Goal: Transaction & Acquisition: Book appointment/travel/reservation

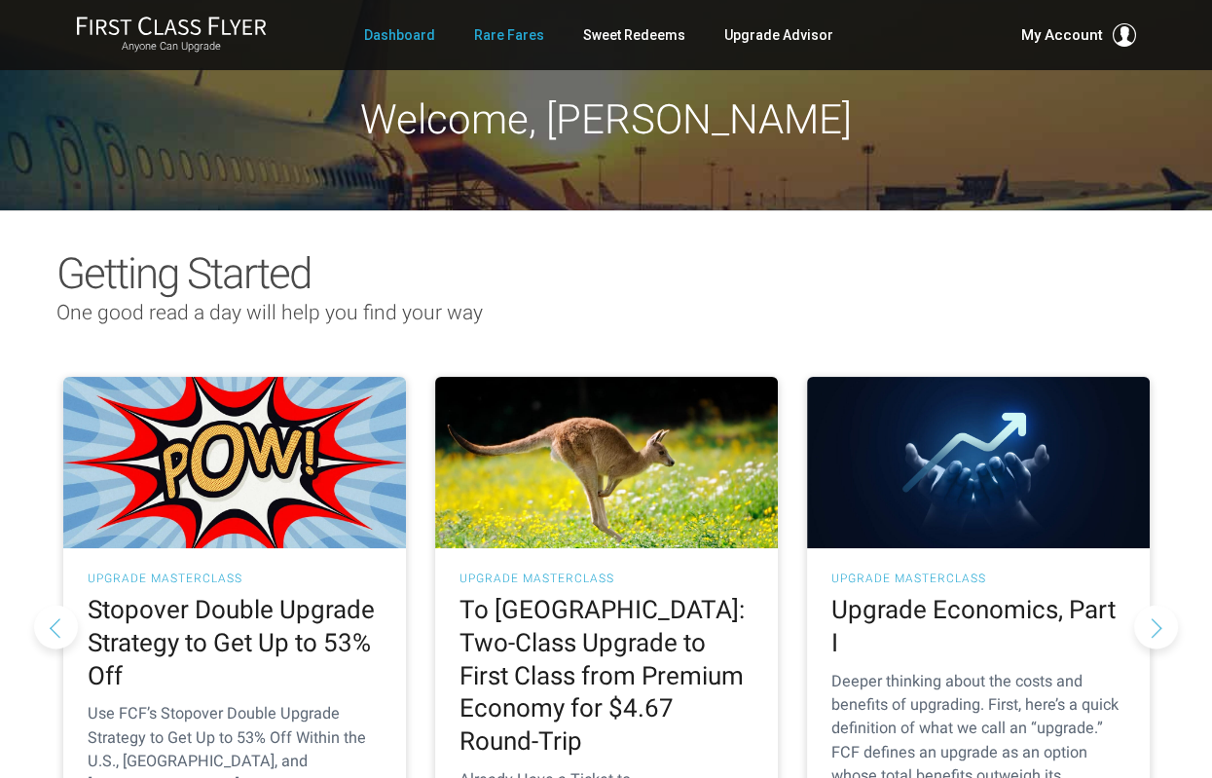
click at [502, 39] on link "Rare Fares" at bounding box center [509, 35] width 70 height 35
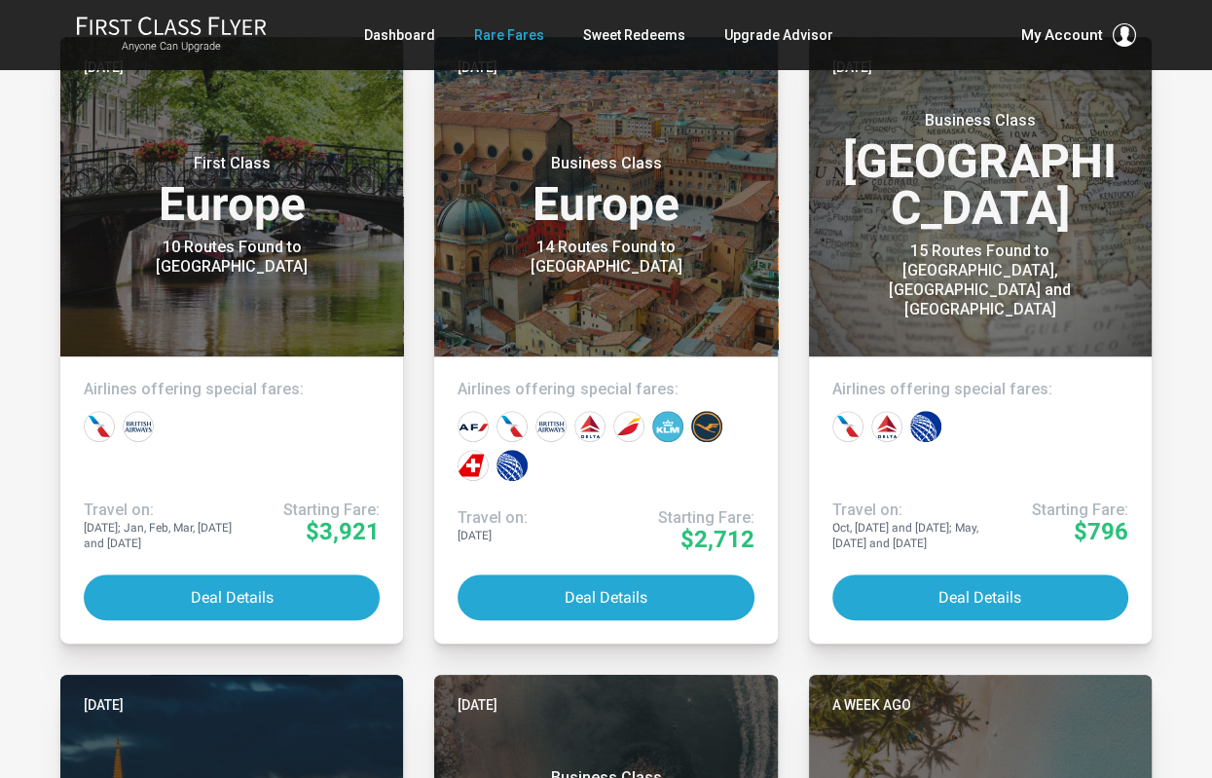
scroll to position [496, 0]
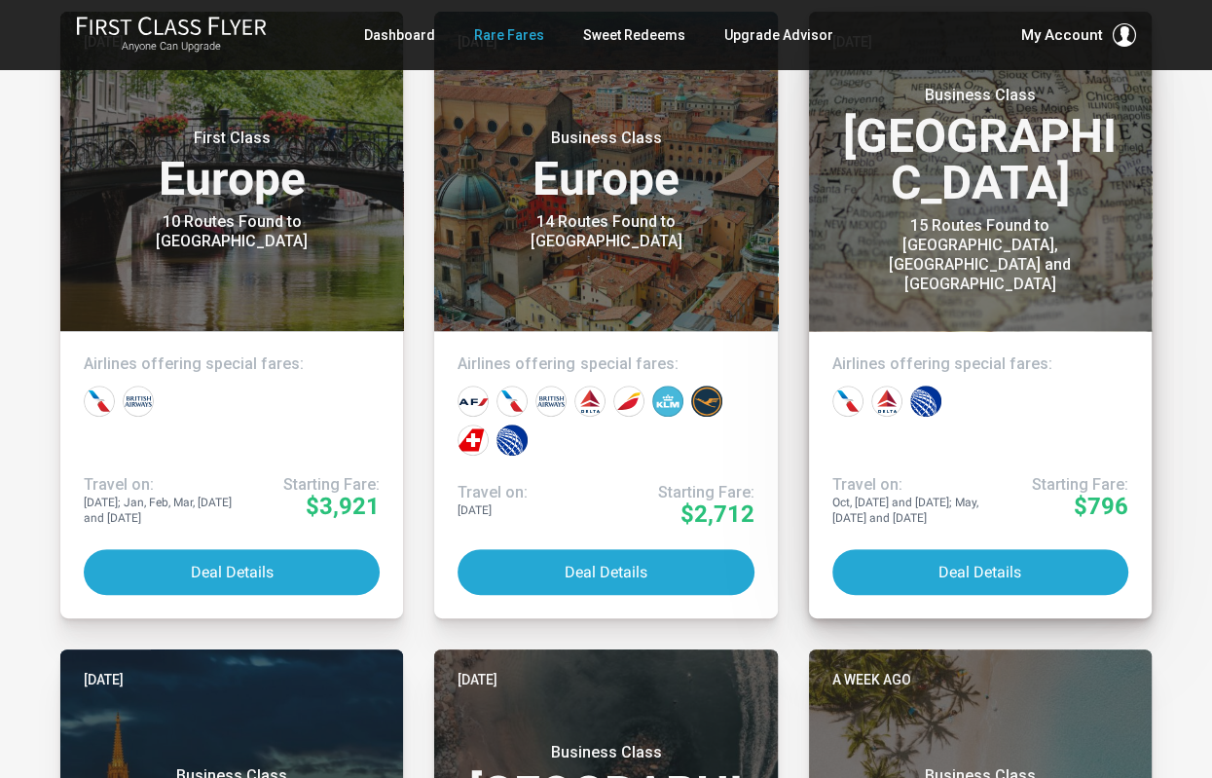
click at [937, 206] on h3 "Business Class North America" at bounding box center [980, 146] width 296 height 121
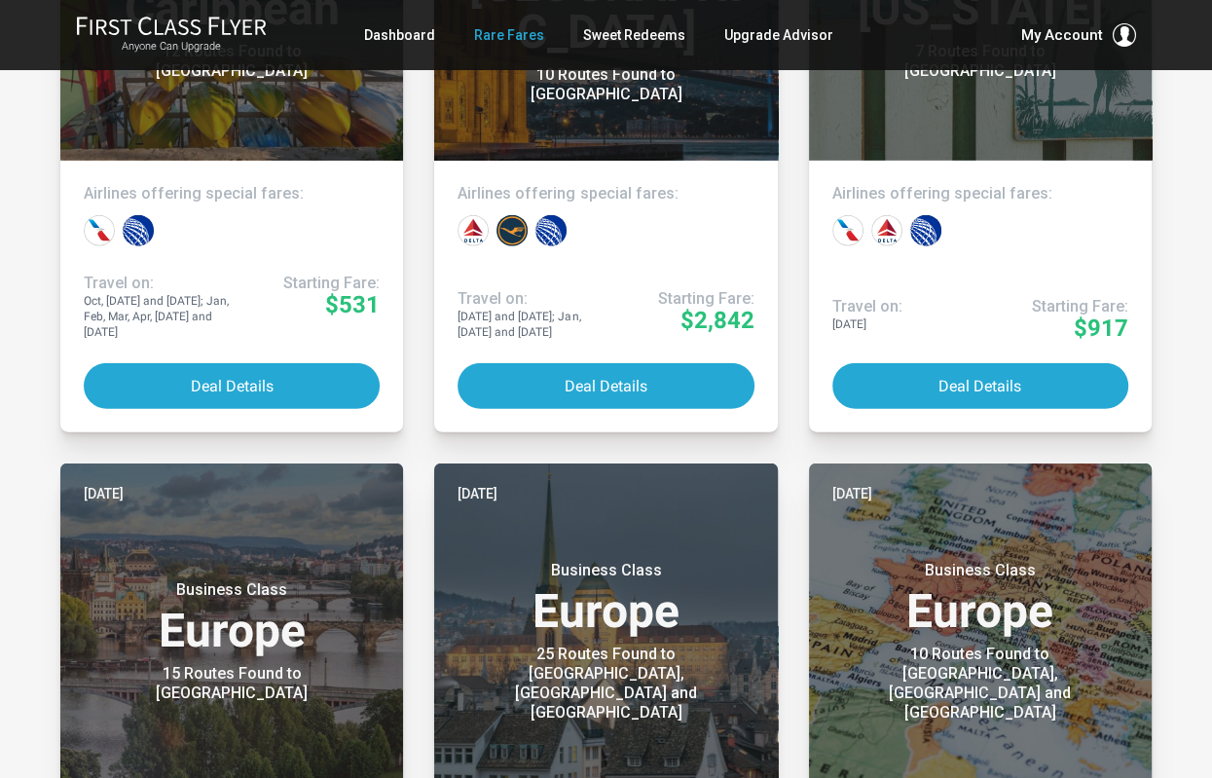
scroll to position [0, 0]
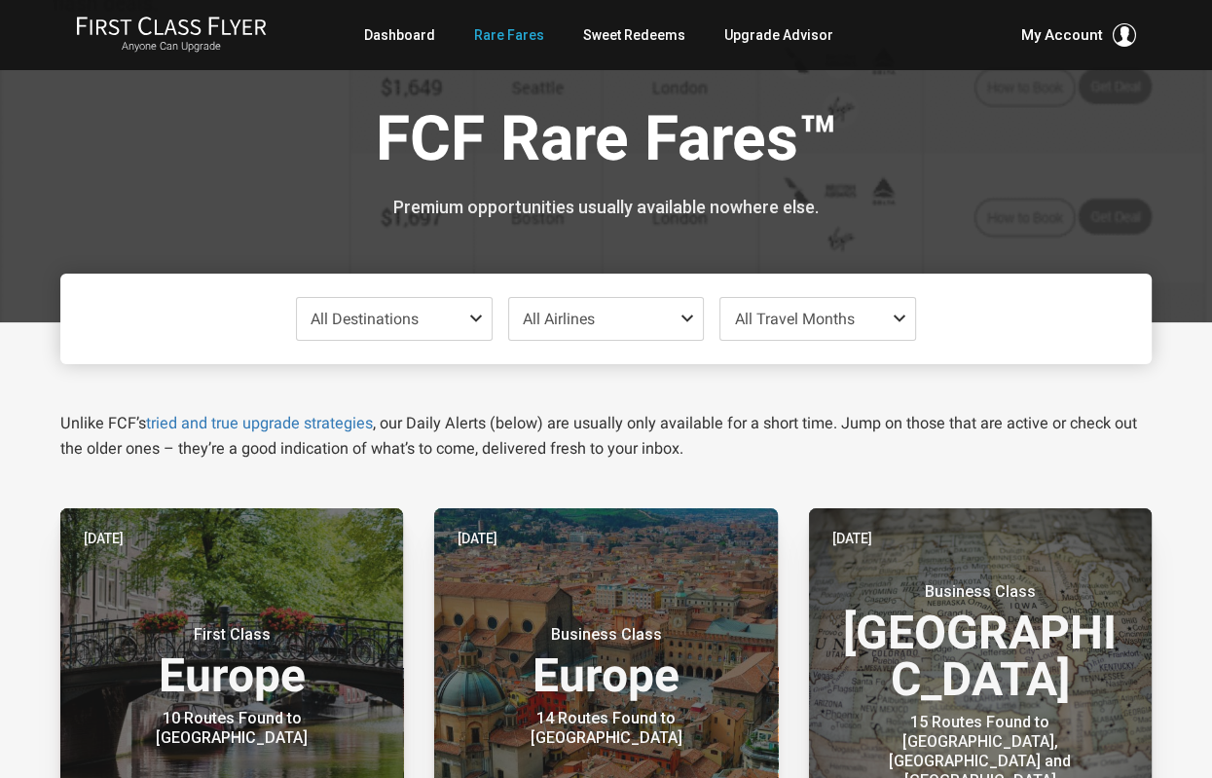
click at [611, 325] on span "All Airlines" at bounding box center [606, 319] width 195 height 42
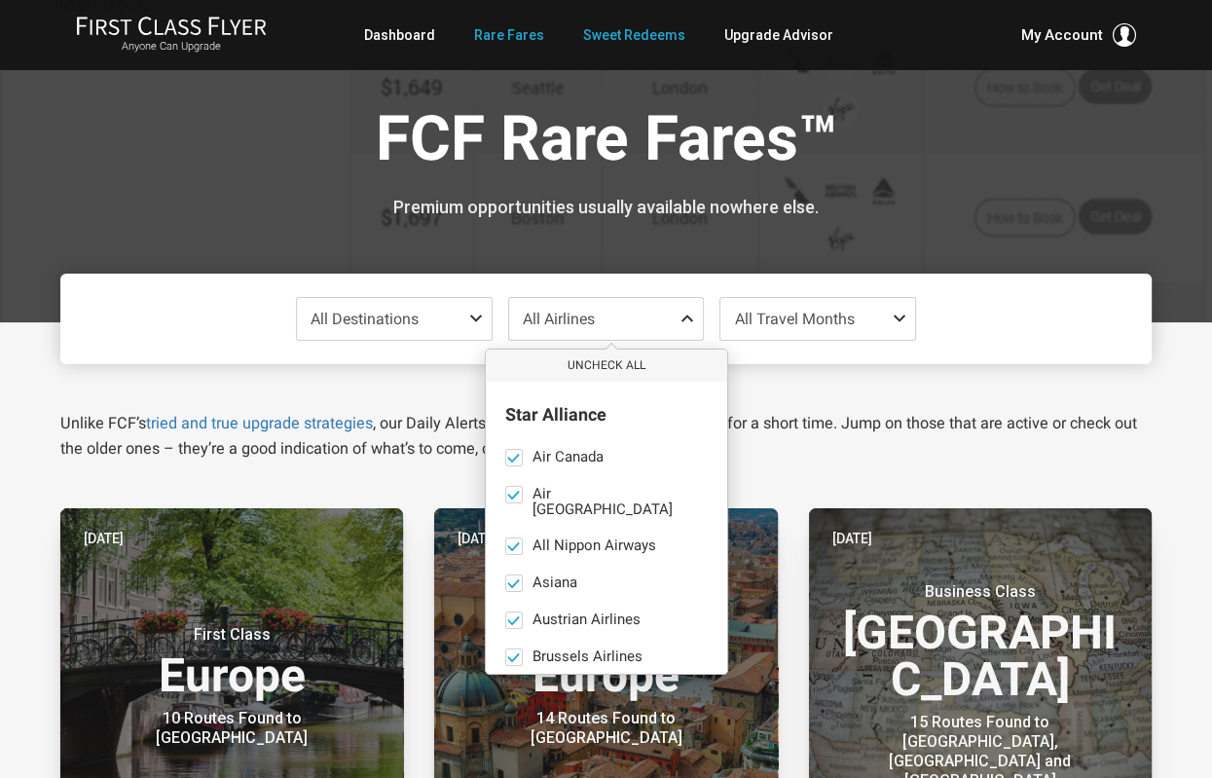
click at [613, 48] on link "Sweet Redeems" at bounding box center [634, 35] width 102 height 35
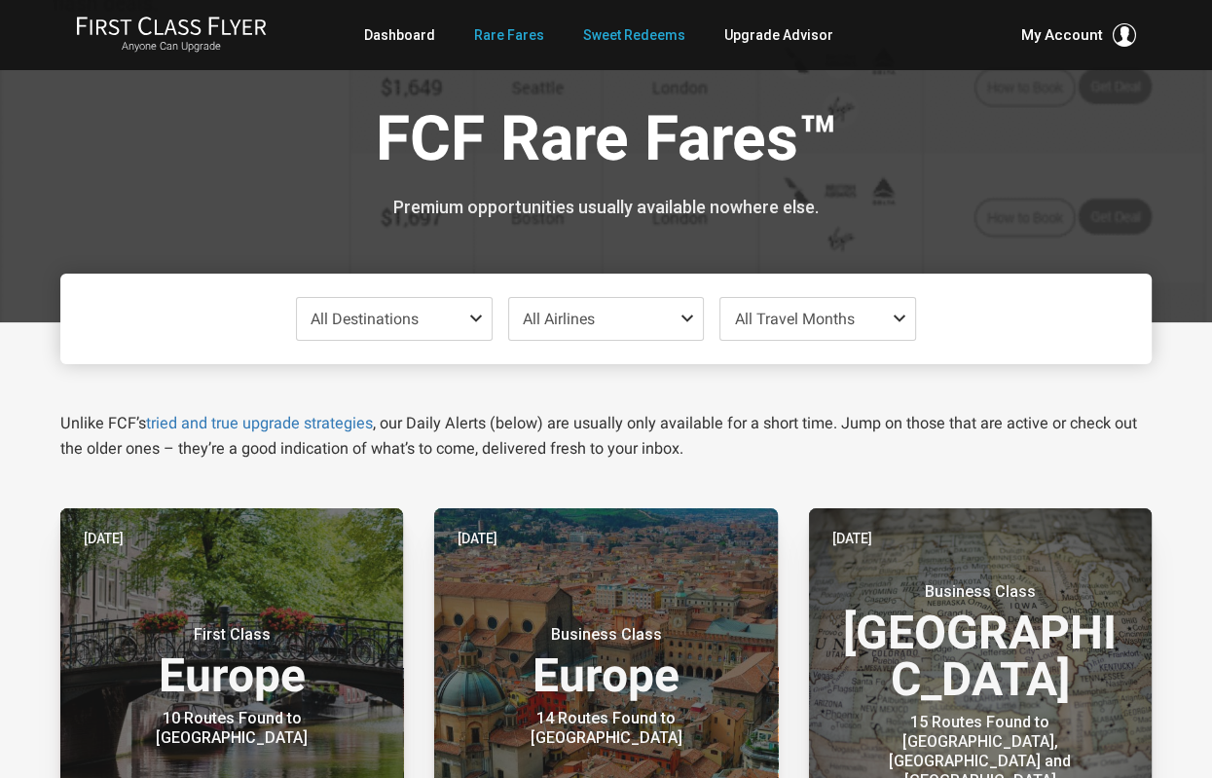
click at [617, 41] on link "Sweet Redeems" at bounding box center [634, 35] width 102 height 35
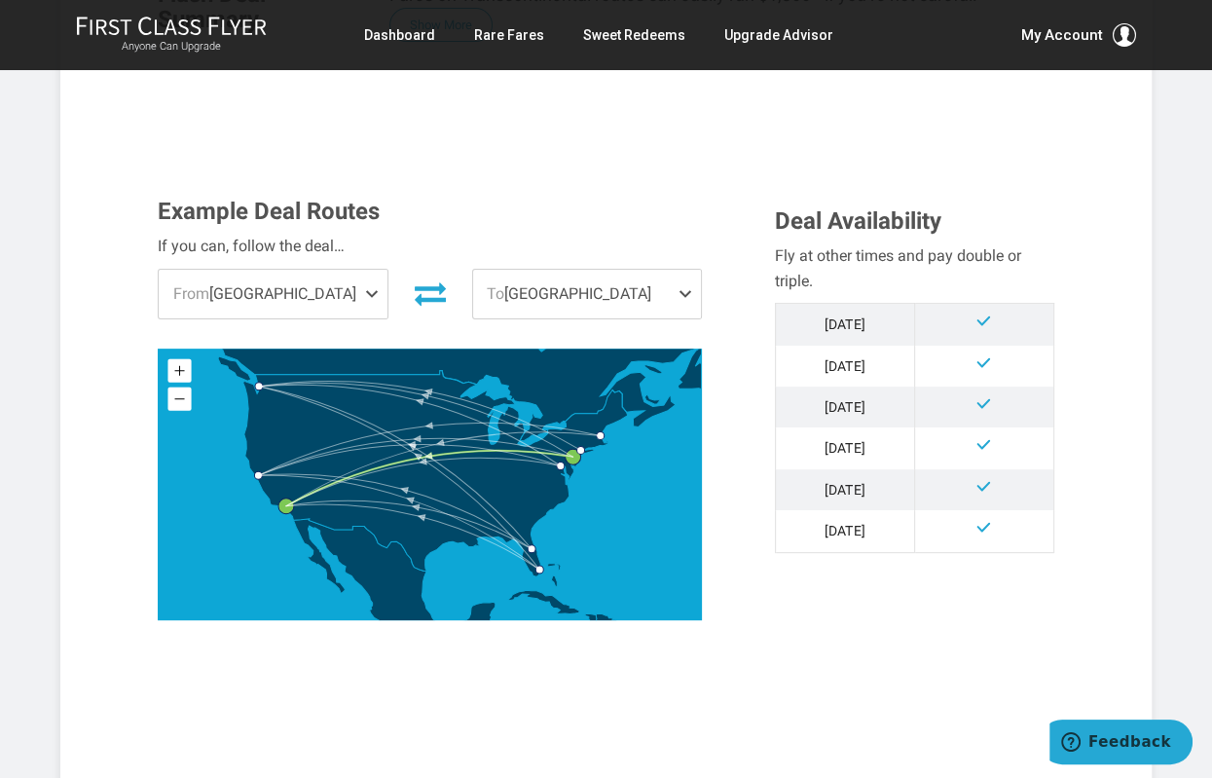
scroll to position [454, 0]
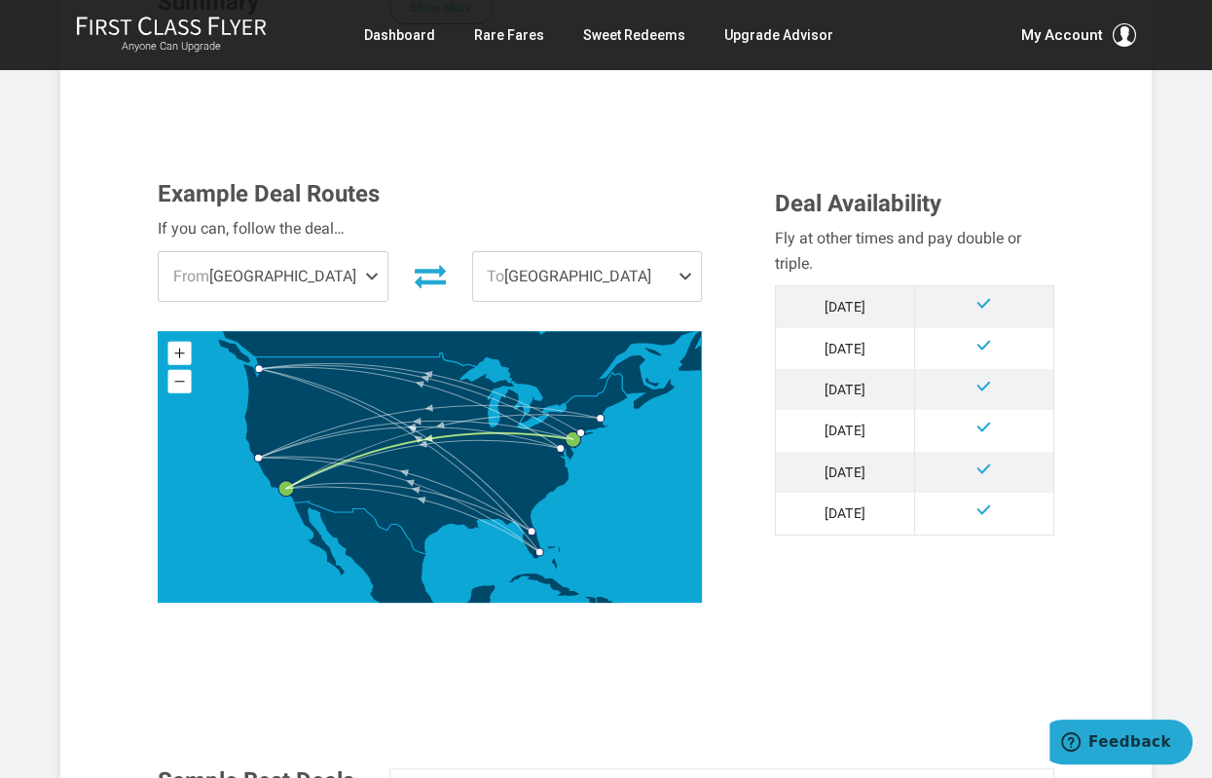
click at [847, 312] on td "Oct '25" at bounding box center [844, 307] width 139 height 42
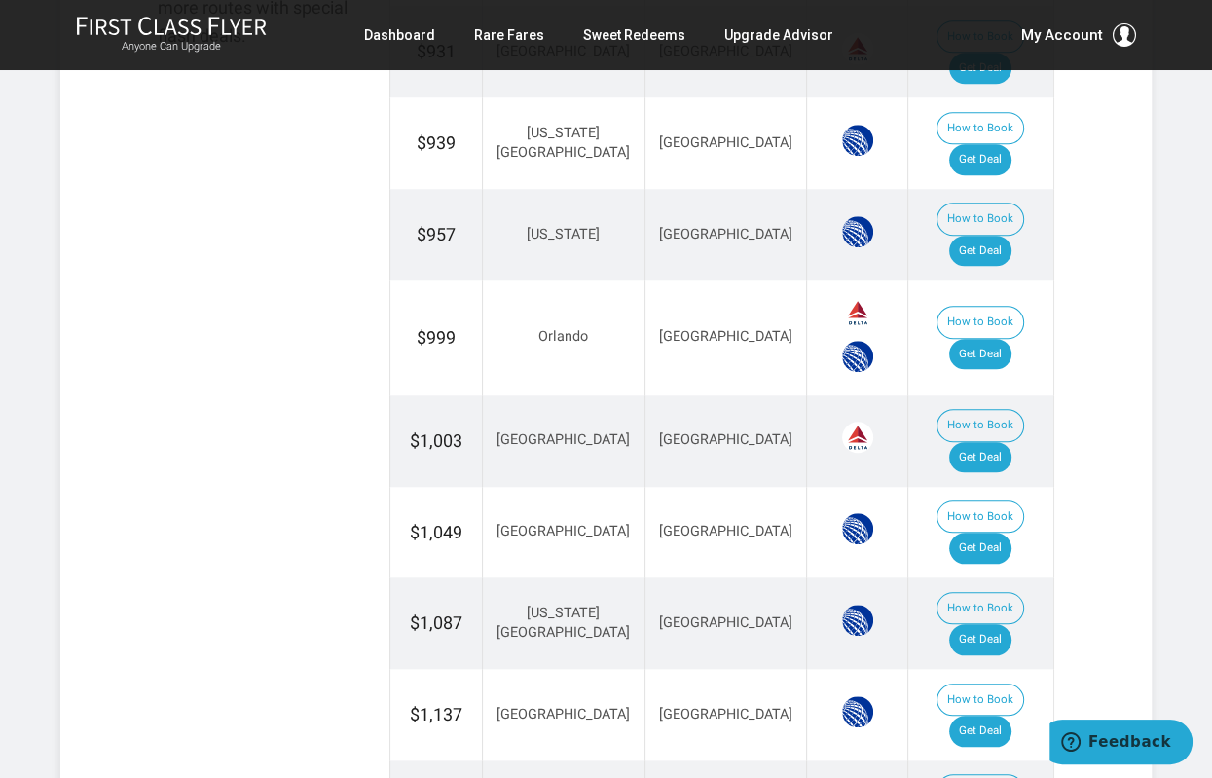
scroll to position [1353, 0]
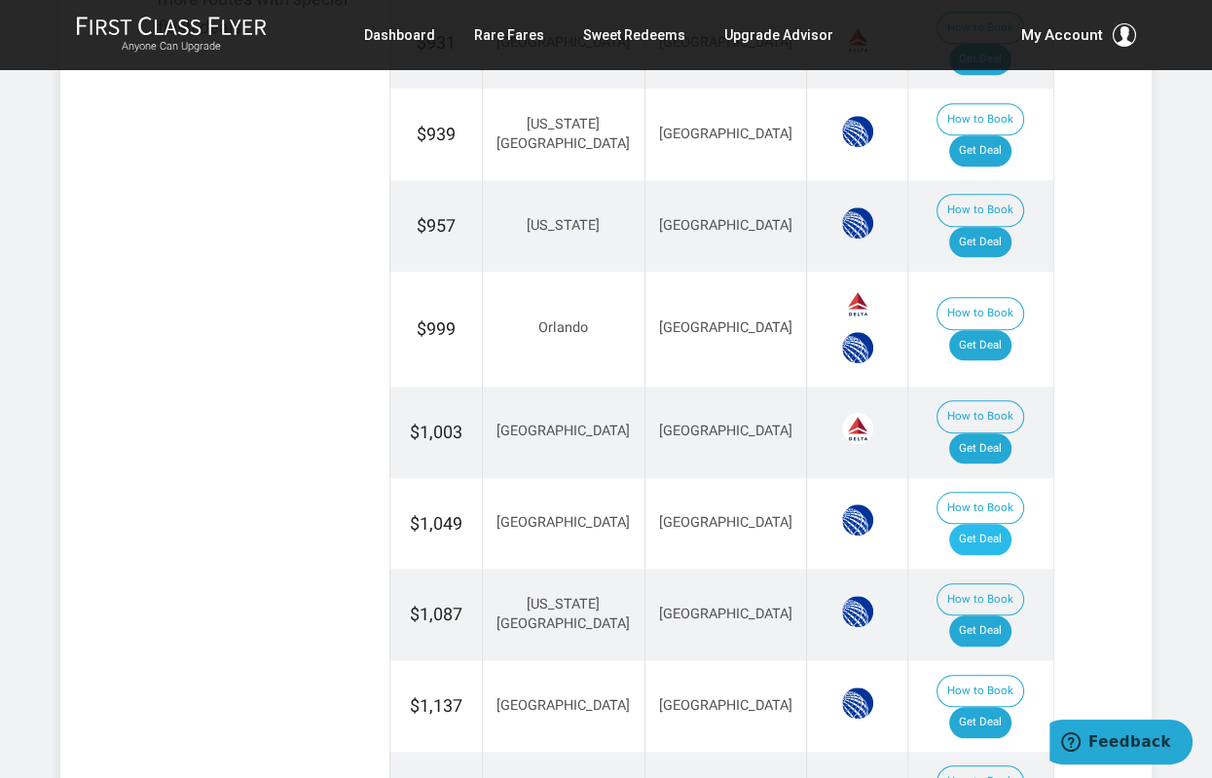
click at [1003, 524] on link "Get Deal" at bounding box center [980, 539] width 62 height 31
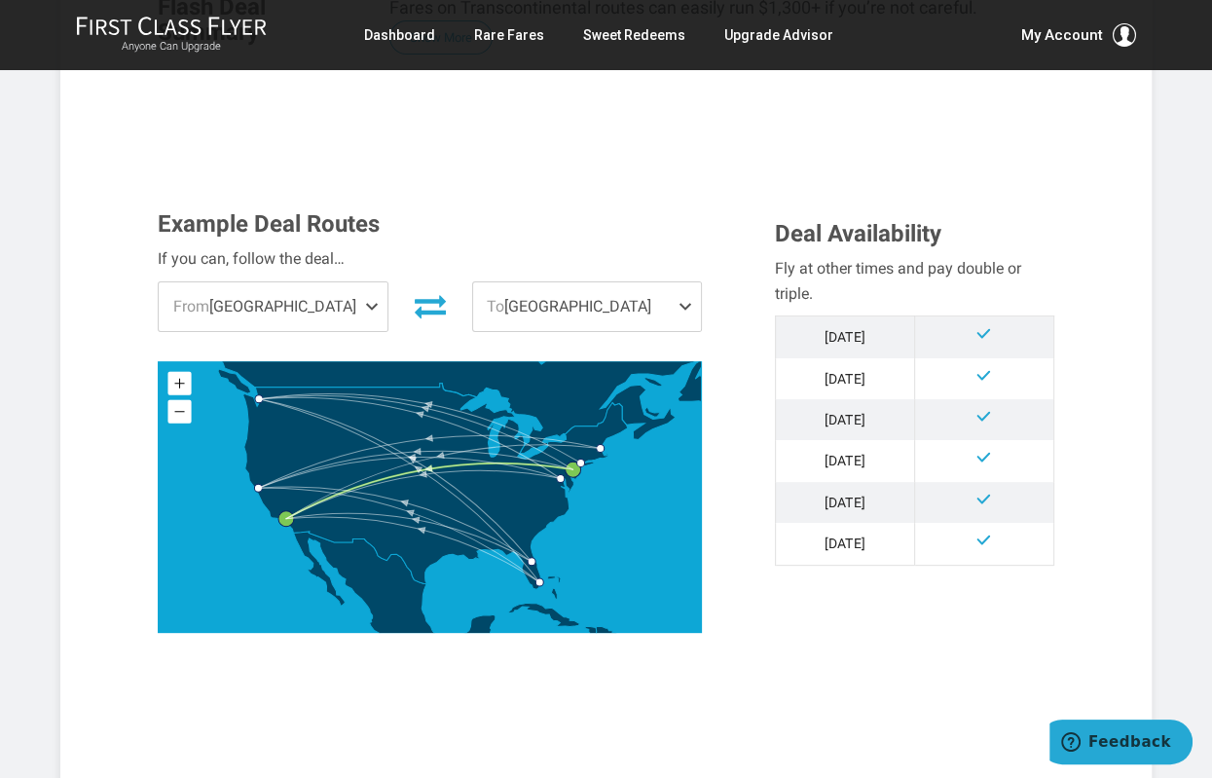
click at [845, 342] on td "Oct '25" at bounding box center [844, 337] width 139 height 42
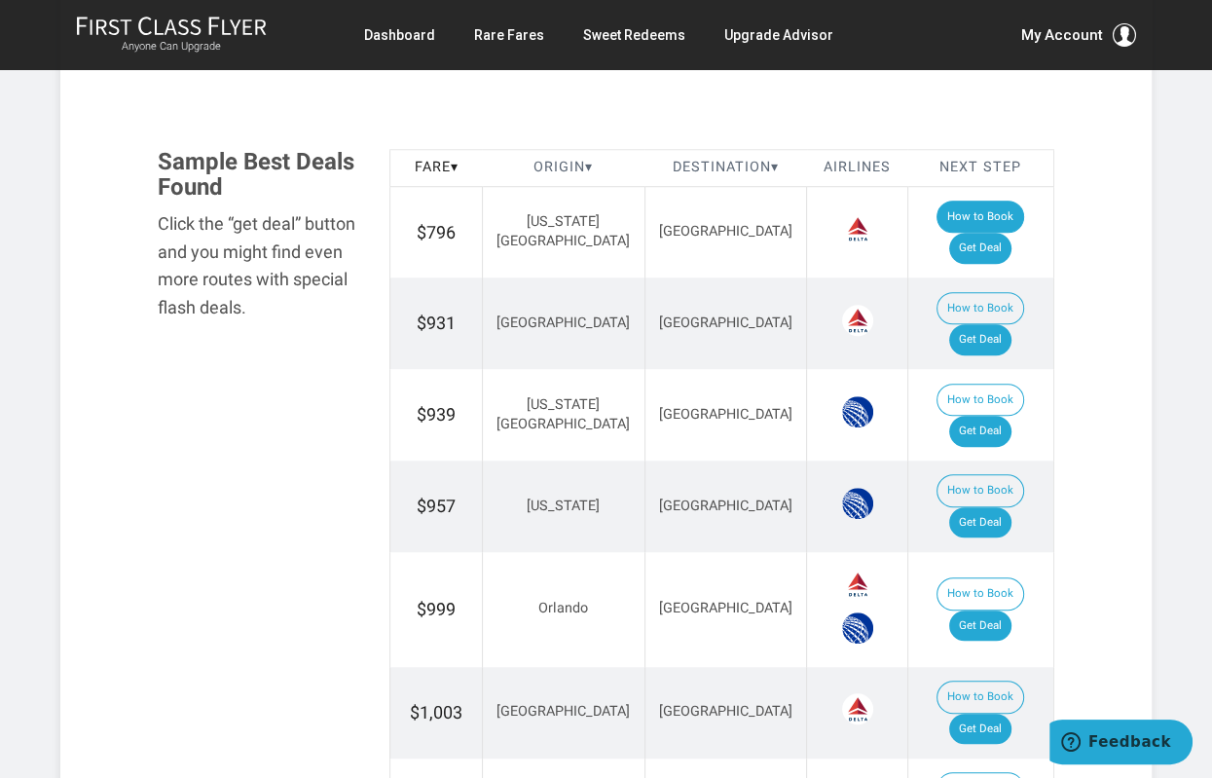
scroll to position [1064, 0]
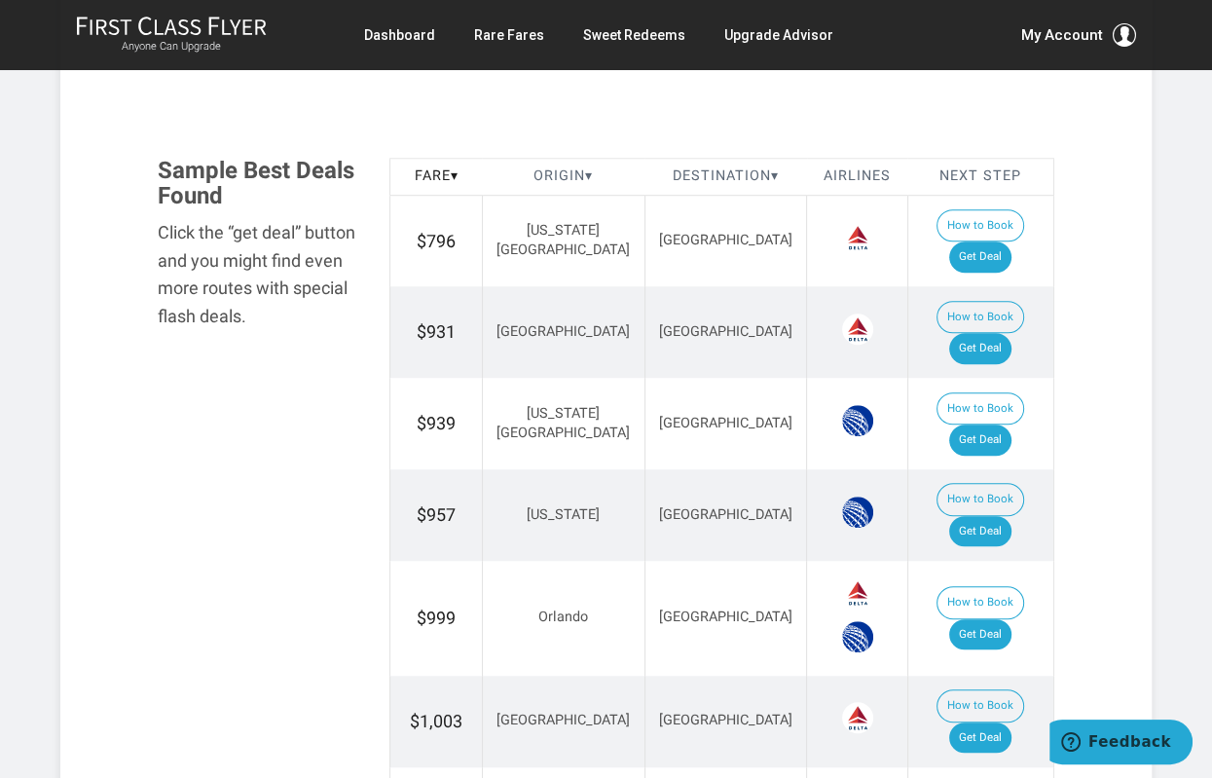
click at [560, 179] on th "Origin ▾" at bounding box center [563, 176] width 163 height 37
click at [585, 176] on span "▾" at bounding box center [589, 175] width 8 height 17
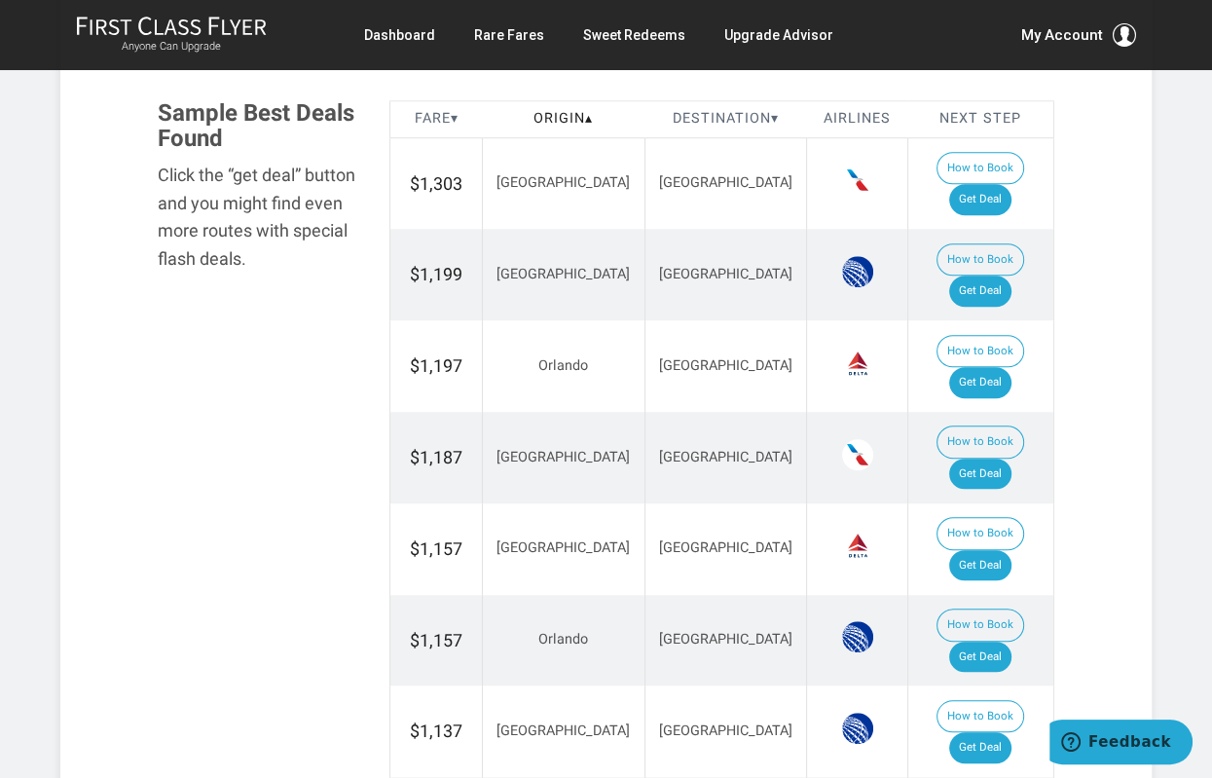
scroll to position [1140, 0]
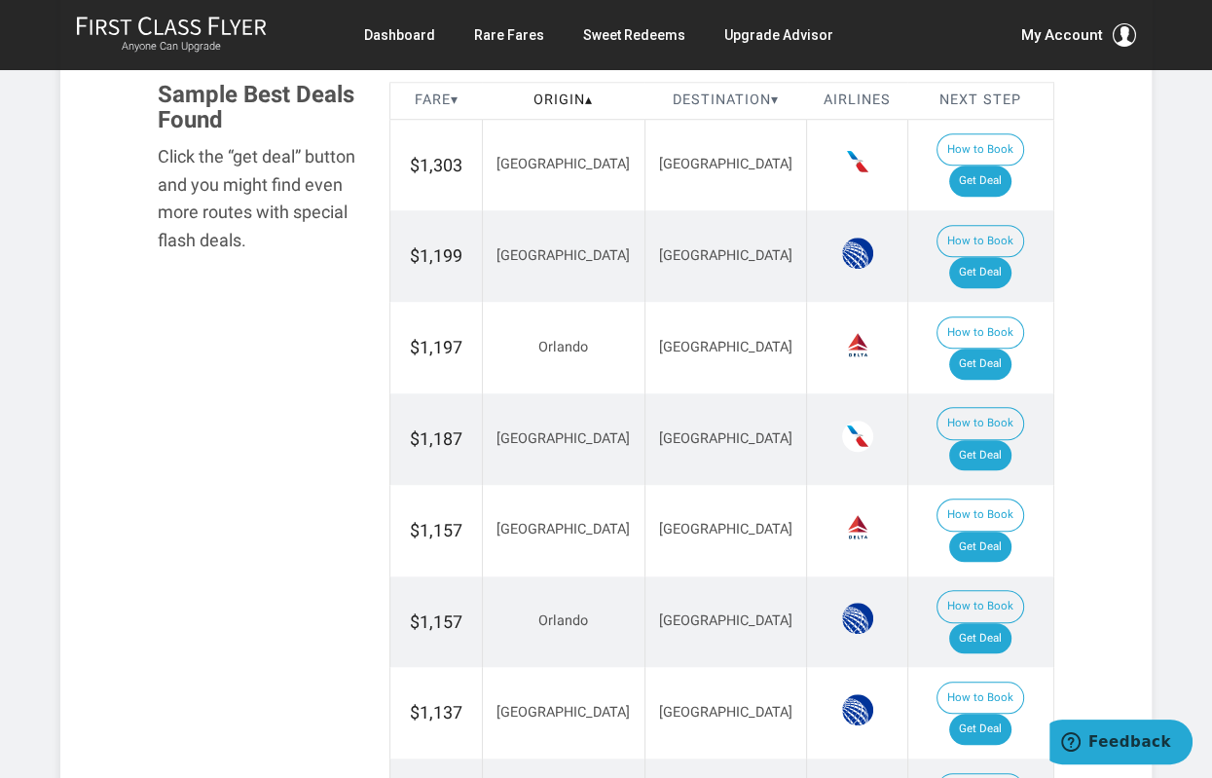
drag, startPoint x: 1211, startPoint y: 205, endPoint x: 1118, endPoint y: 244, distance: 101.2
click at [1118, 244] on section "Flash Deal Summary Fares on Transcontinental routes can easily run $1,300+ if y…" at bounding box center [605, 468] width 1091 height 2536
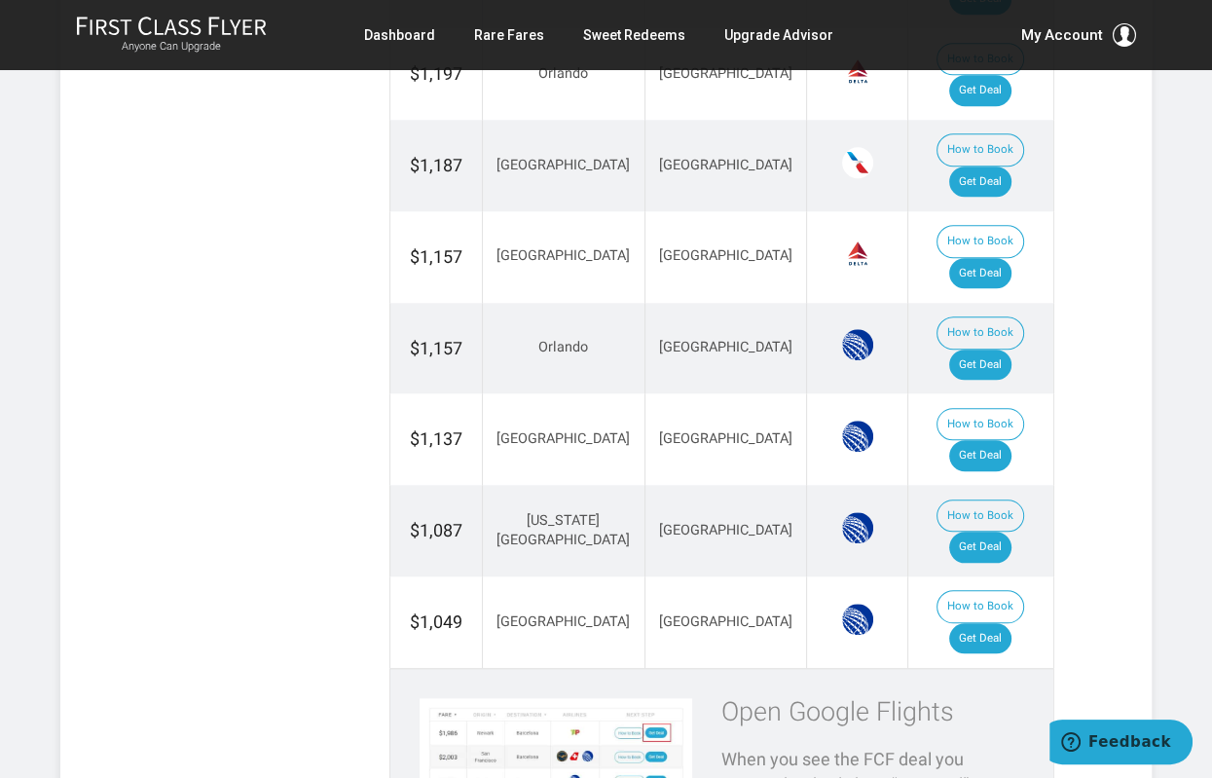
scroll to position [1356, 0]
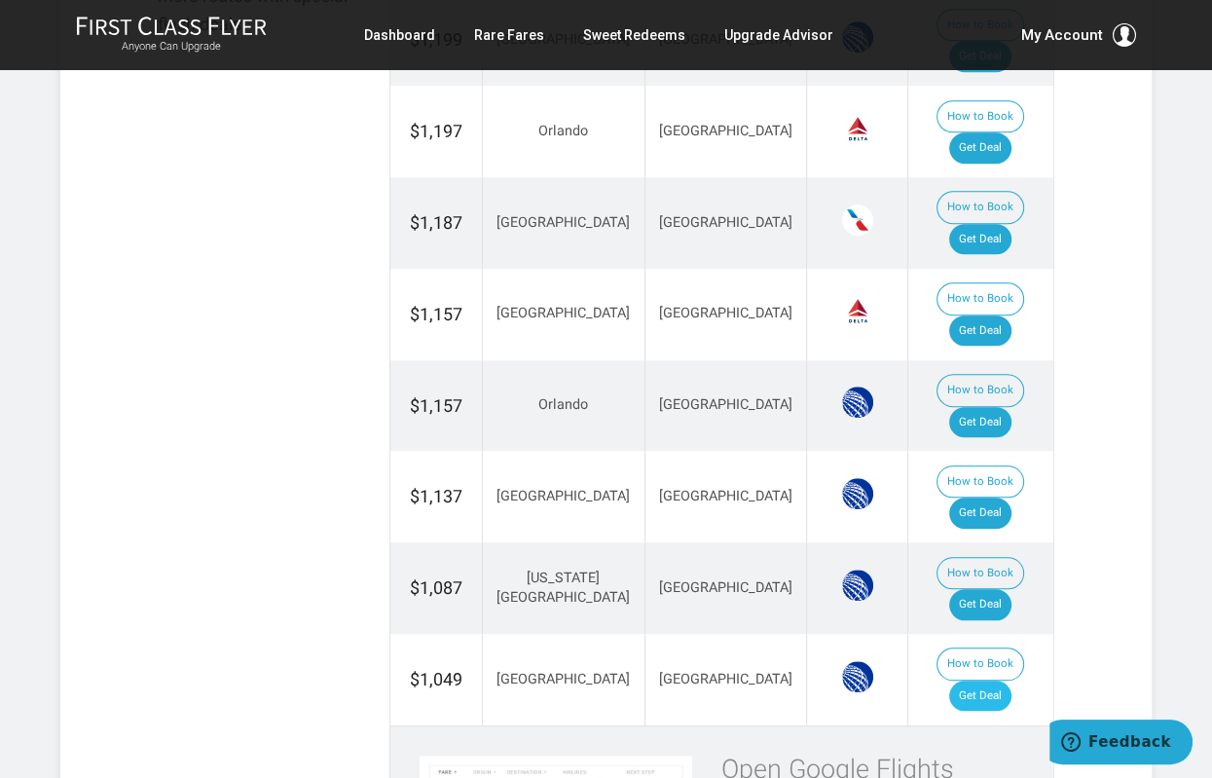
click at [998, 680] on link "Get Deal" at bounding box center [980, 695] width 62 height 31
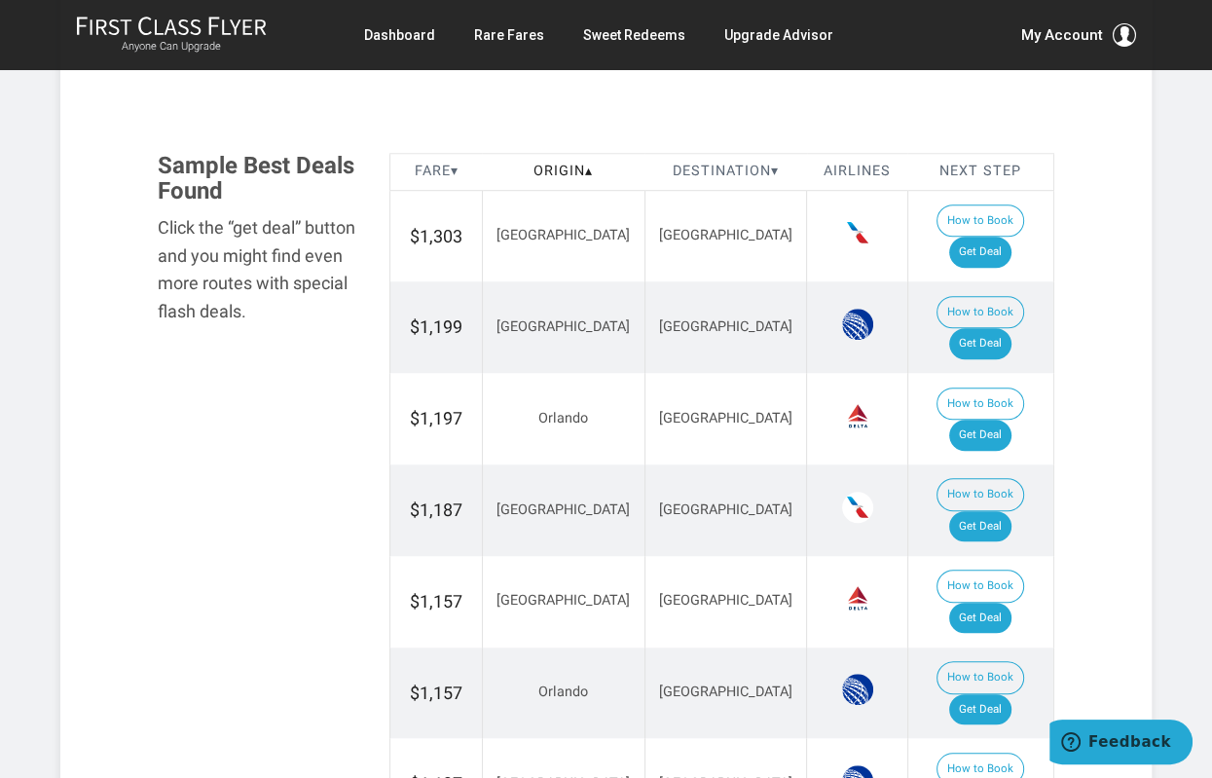
click at [406, 54] on div "Anyone Can Upgrade Dashboard Rare Fares Sweet Redeems Upgrade Advisor Profile L…" at bounding box center [606, 35] width 1212 height 70
click at [413, 42] on link "Dashboard" at bounding box center [399, 35] width 71 height 35
click at [537, 32] on link "Rare Fares" at bounding box center [509, 35] width 70 height 35
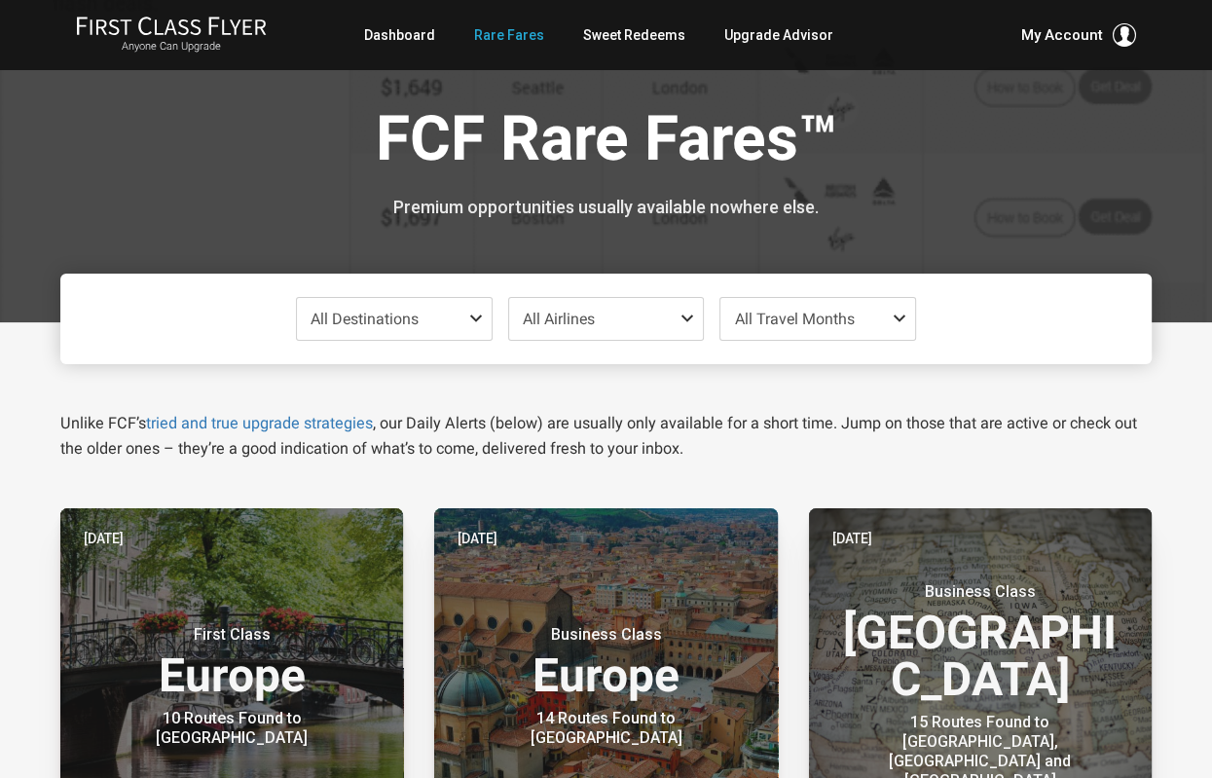
click at [461, 313] on span "All Destinations" at bounding box center [394, 319] width 195 height 42
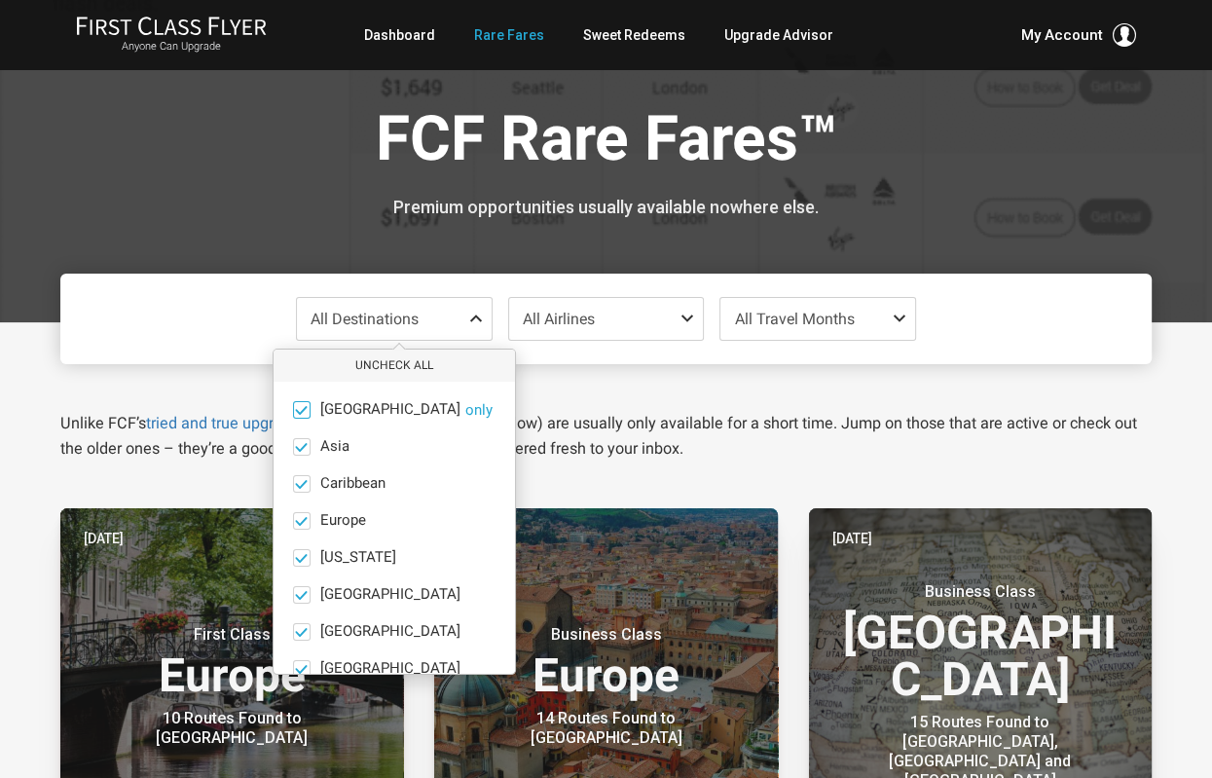
click at [304, 405] on span at bounding box center [301, 409] width 15 height 15
click at [0, 0] on input "Africa only" at bounding box center [0, 0] width 0 height 0
click at [385, 370] on button "Check All" at bounding box center [394, 365] width 241 height 32
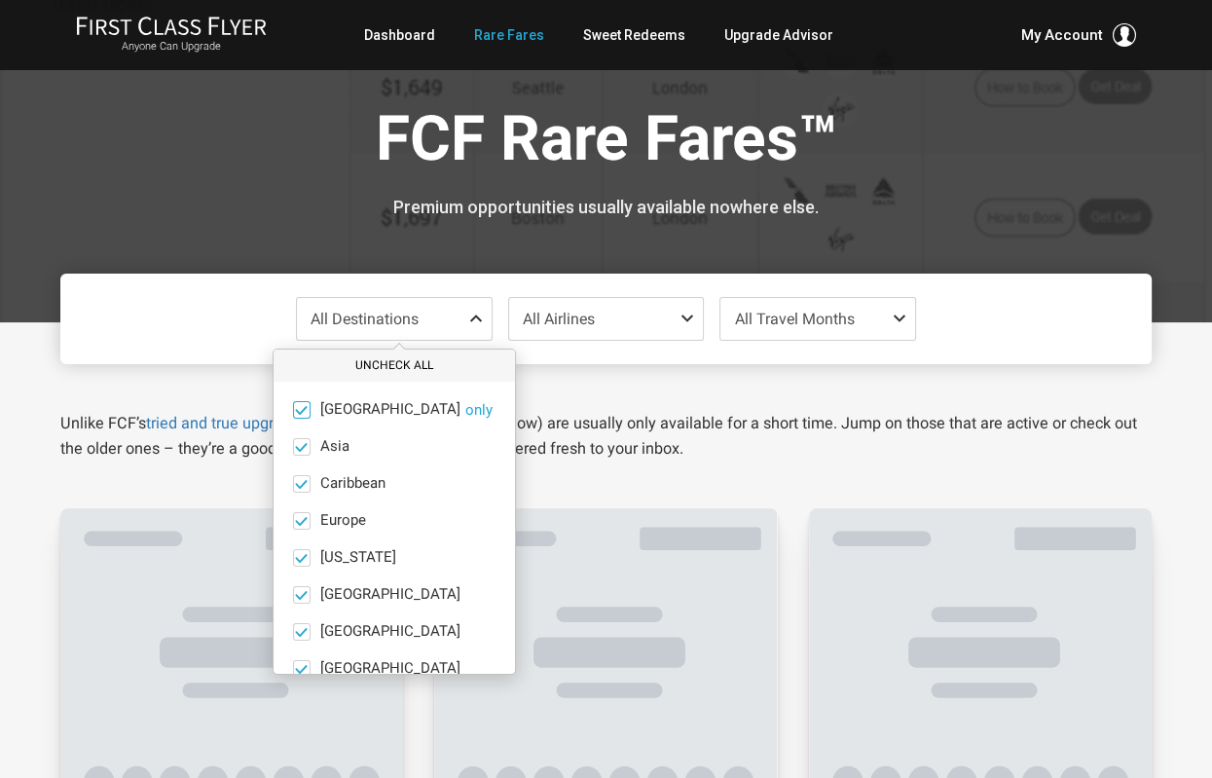
click at [385, 370] on button "Uncheck All" at bounding box center [394, 365] width 241 height 32
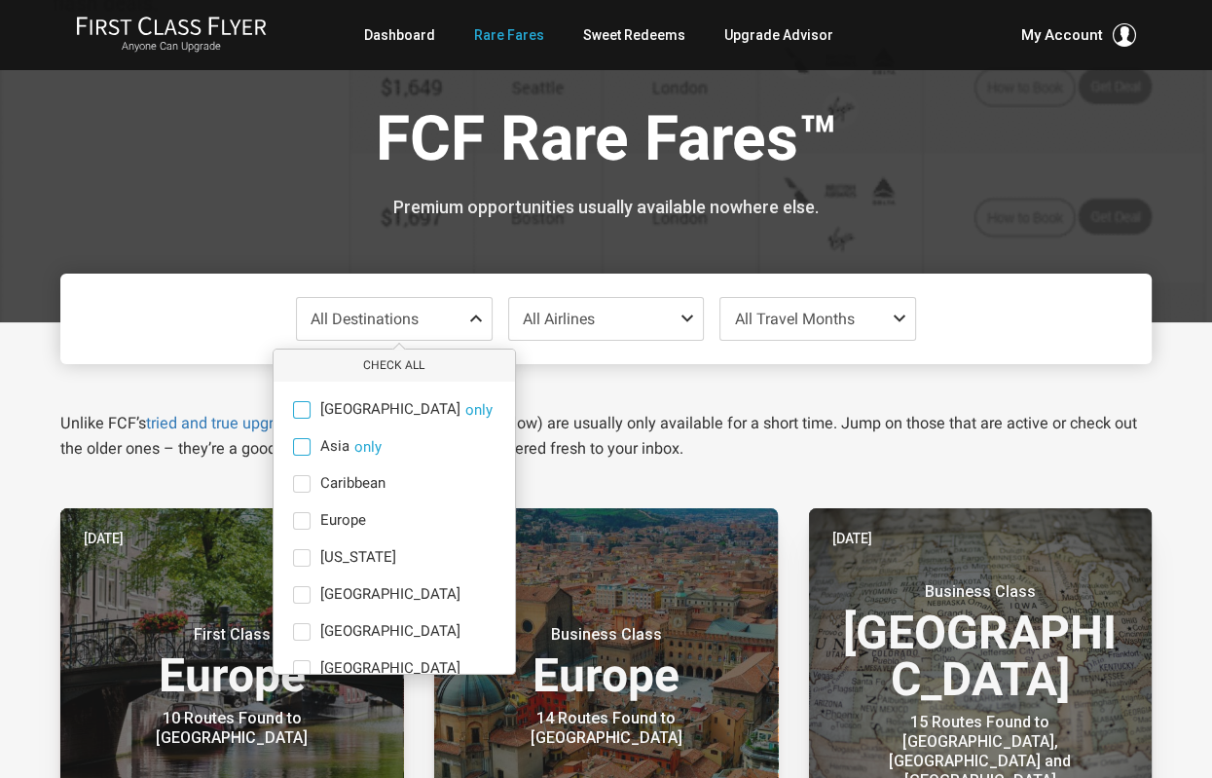
click at [301, 445] on span at bounding box center [302, 447] width 18 height 18
click at [0, 0] on input "Asia only" at bounding box center [0, 0] width 0 height 0
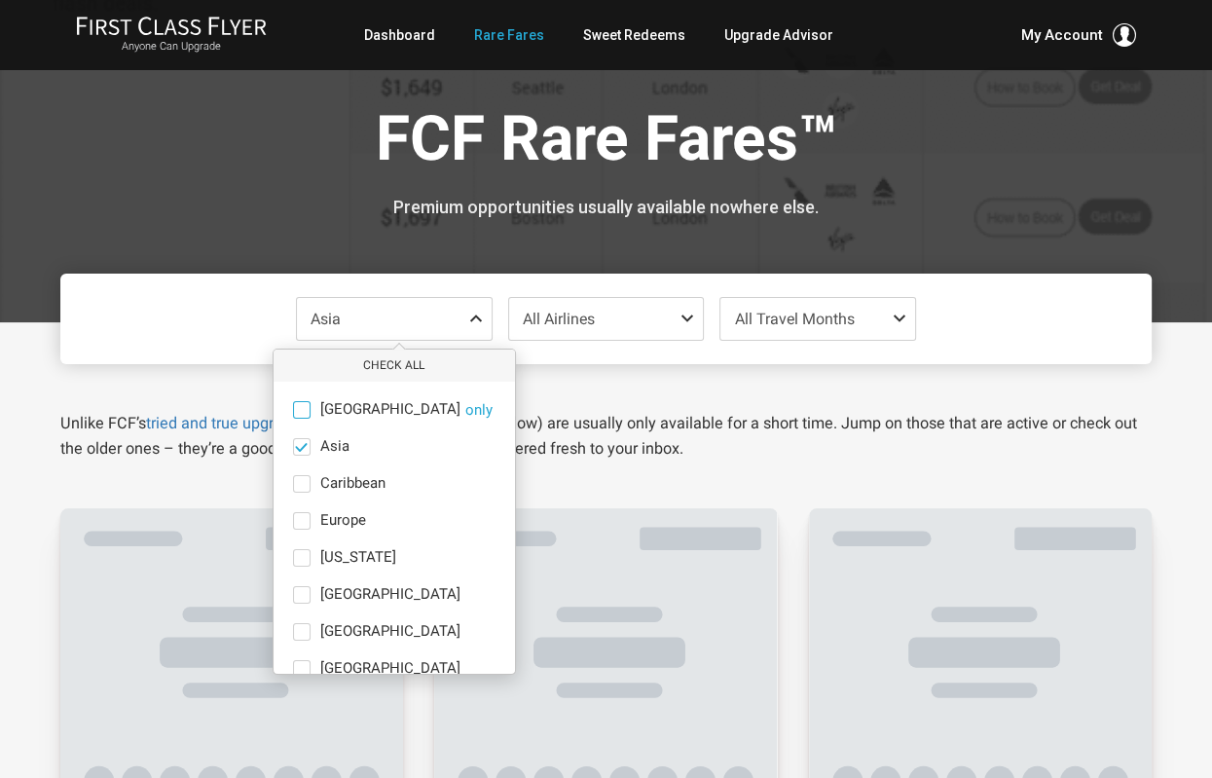
click at [670, 428] on p "Unlike FCF’s tried and true upgrade strategies , our Daily Alerts (below) are u…" at bounding box center [605, 436] width 1091 height 51
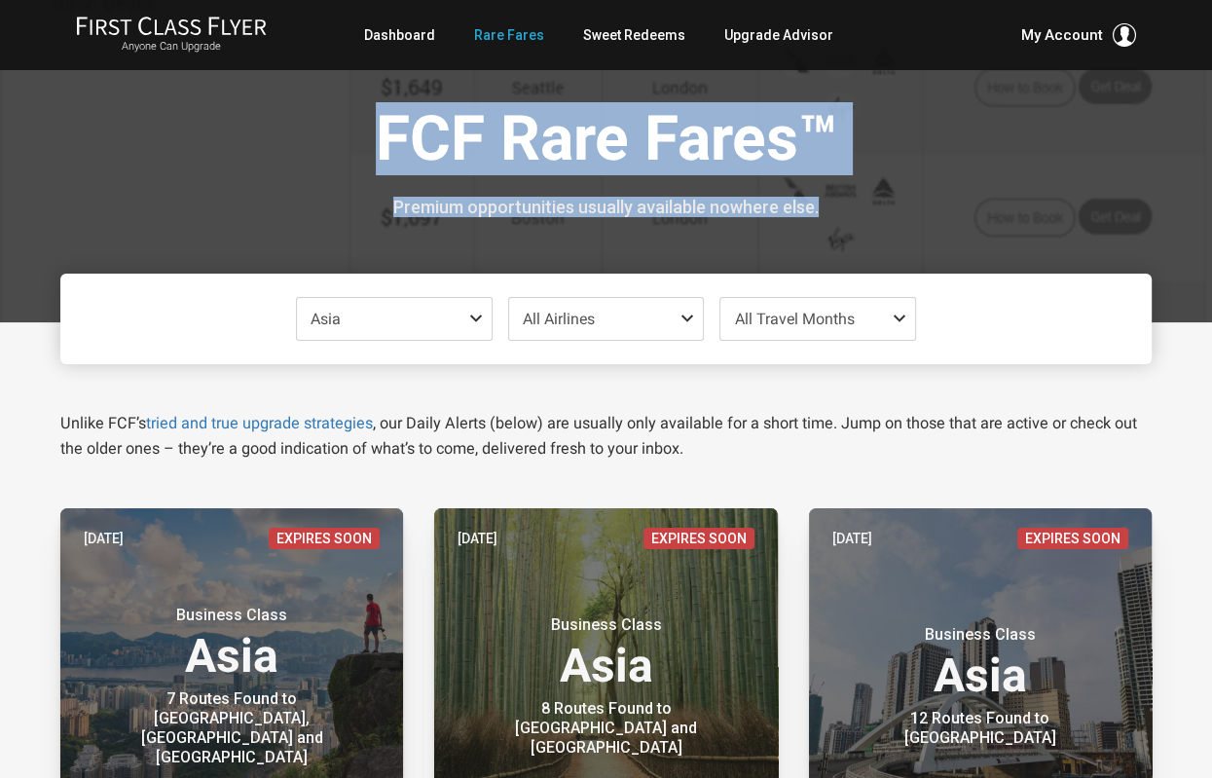
drag, startPoint x: 1211, startPoint y: 61, endPoint x: 1202, endPoint y: 103, distance: 42.8
click at [1207, 96] on div at bounding box center [606, 161] width 1212 height 322
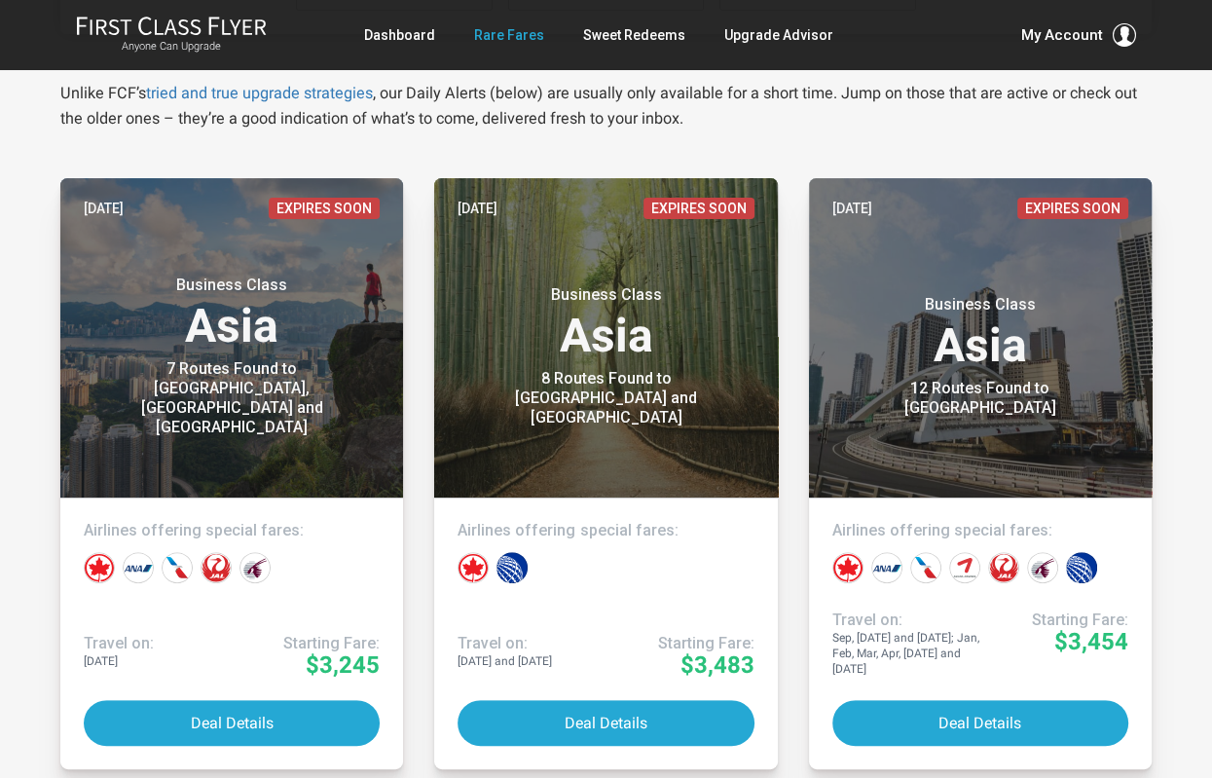
scroll to position [315, 0]
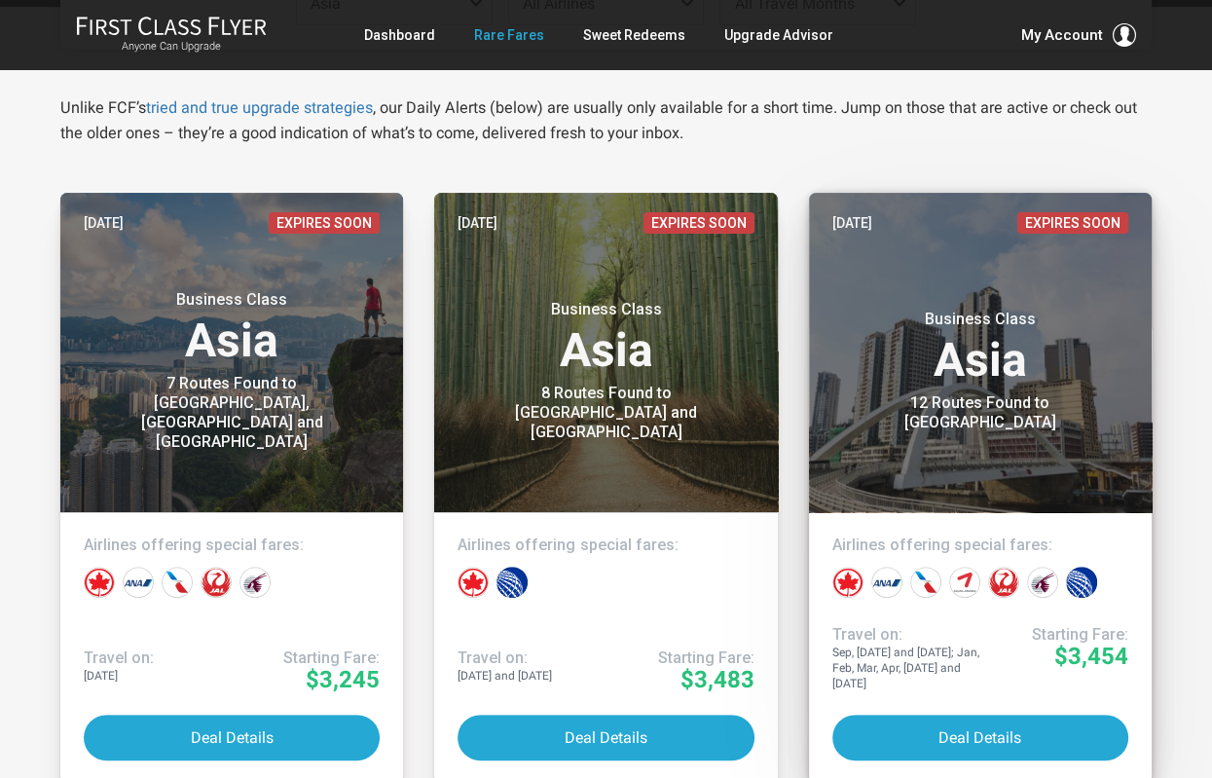
click at [989, 437] on header "Jul 15 Expires Soon Business Class Asia 12 Routes Found to Manila" at bounding box center [980, 352] width 343 height 319
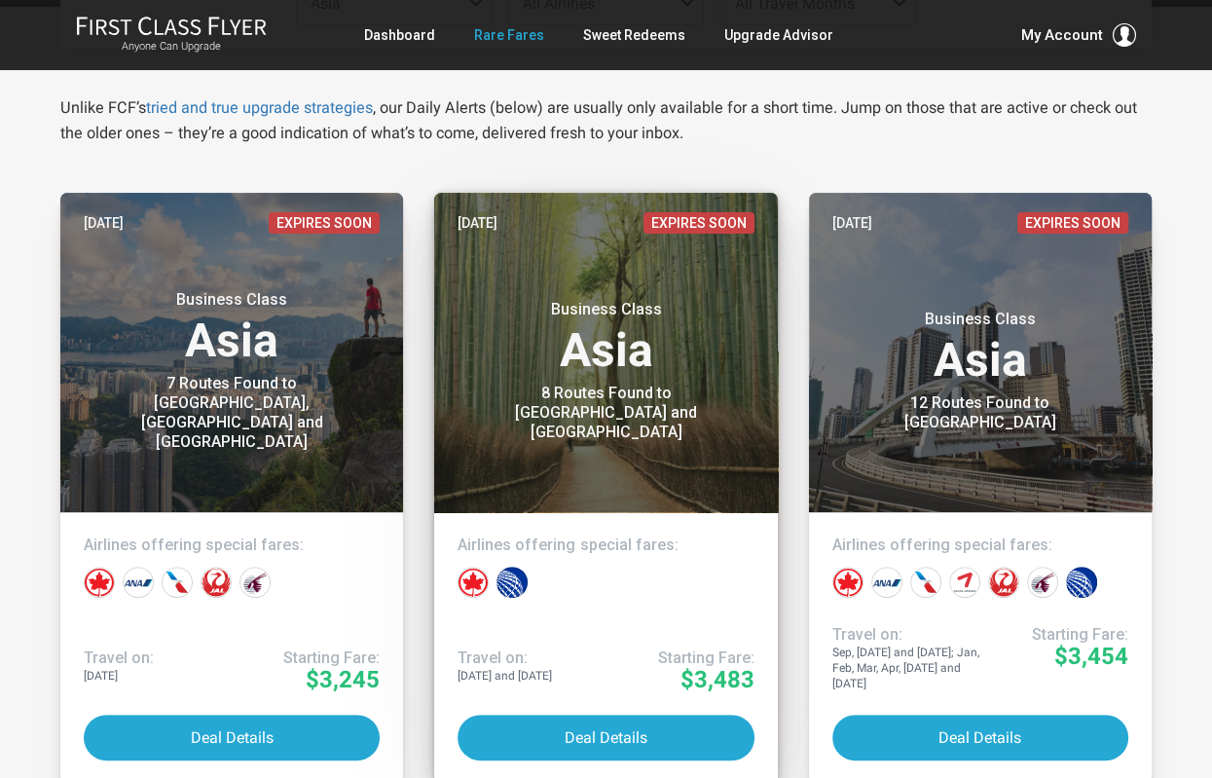
click at [670, 478] on header "Jul 30 Expires Soon Business Class Asia 8 Routes Found to Tokyo and Osaka" at bounding box center [605, 352] width 343 height 319
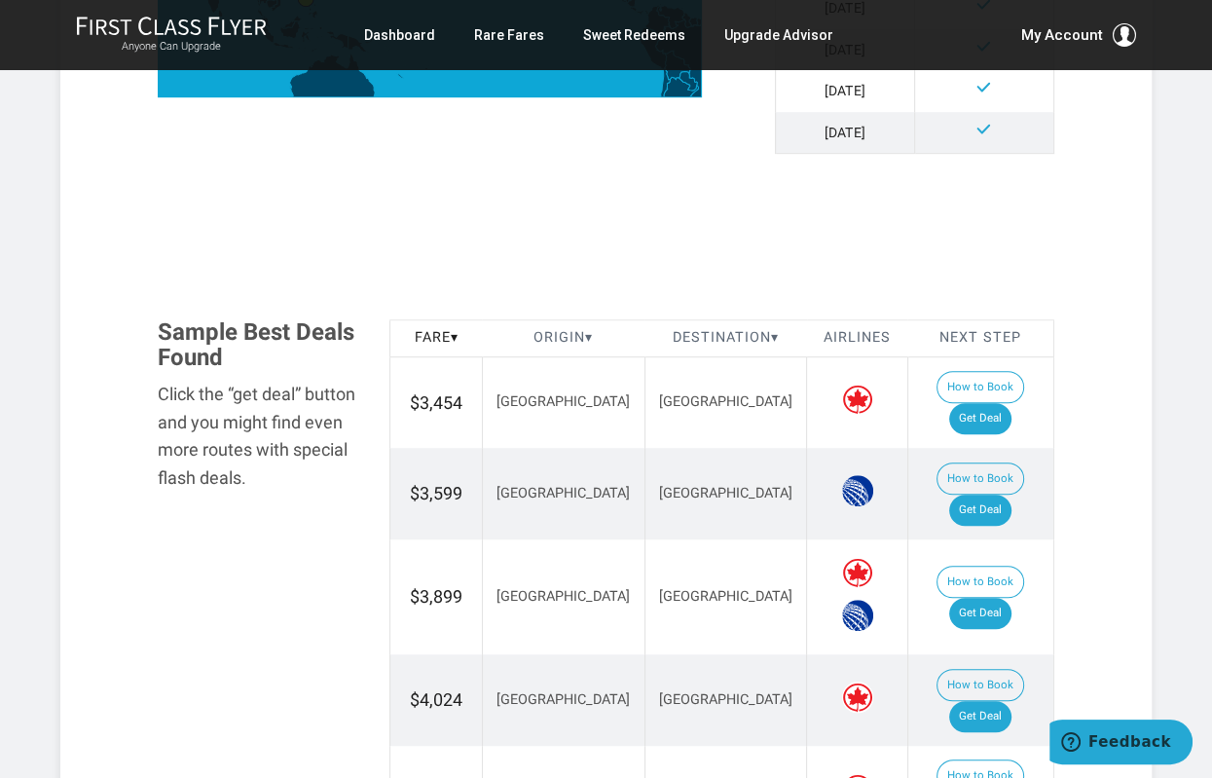
scroll to position [974, 0]
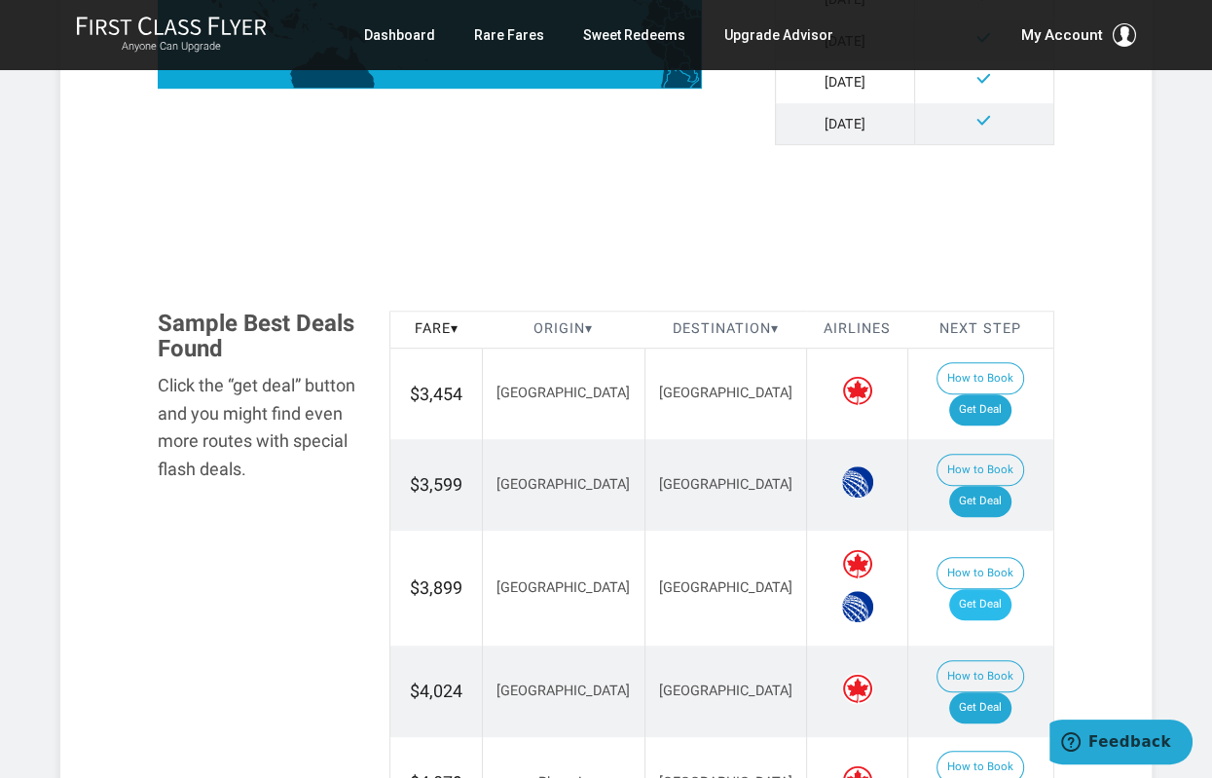
click at [988, 589] on link "Get Deal" at bounding box center [980, 604] width 62 height 31
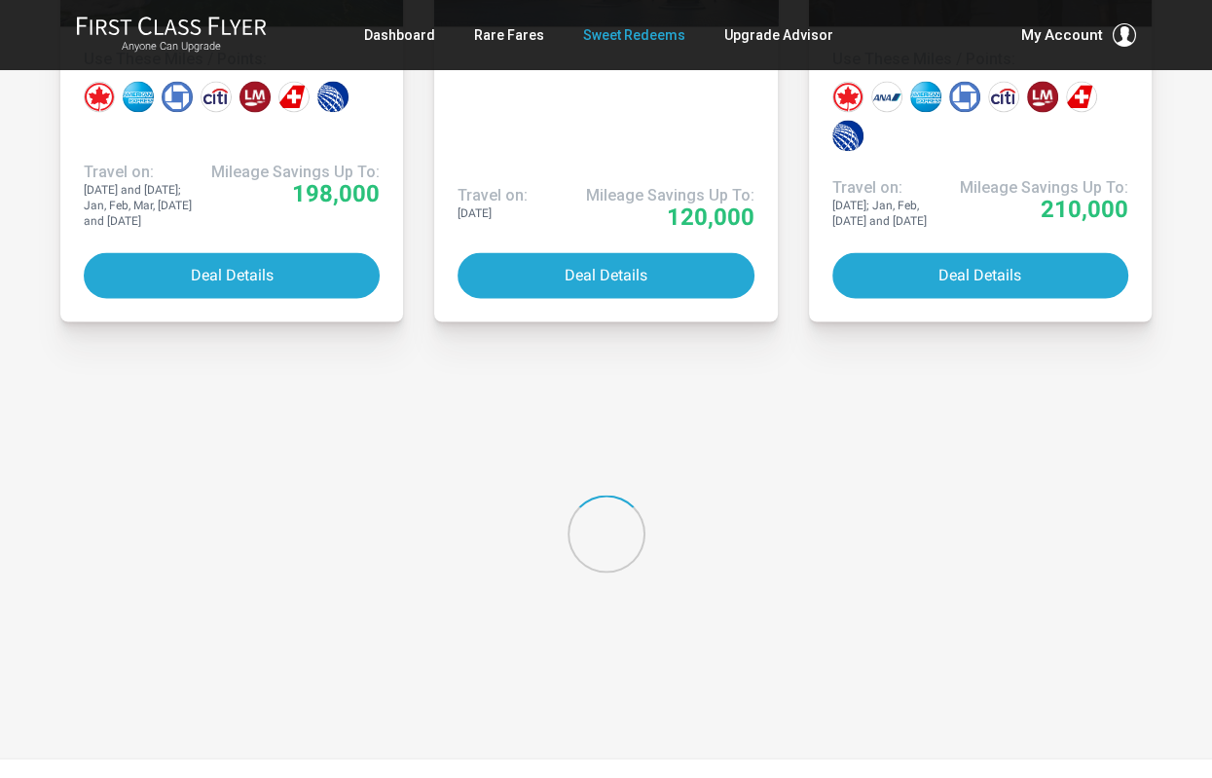
scroll to position [2821, 0]
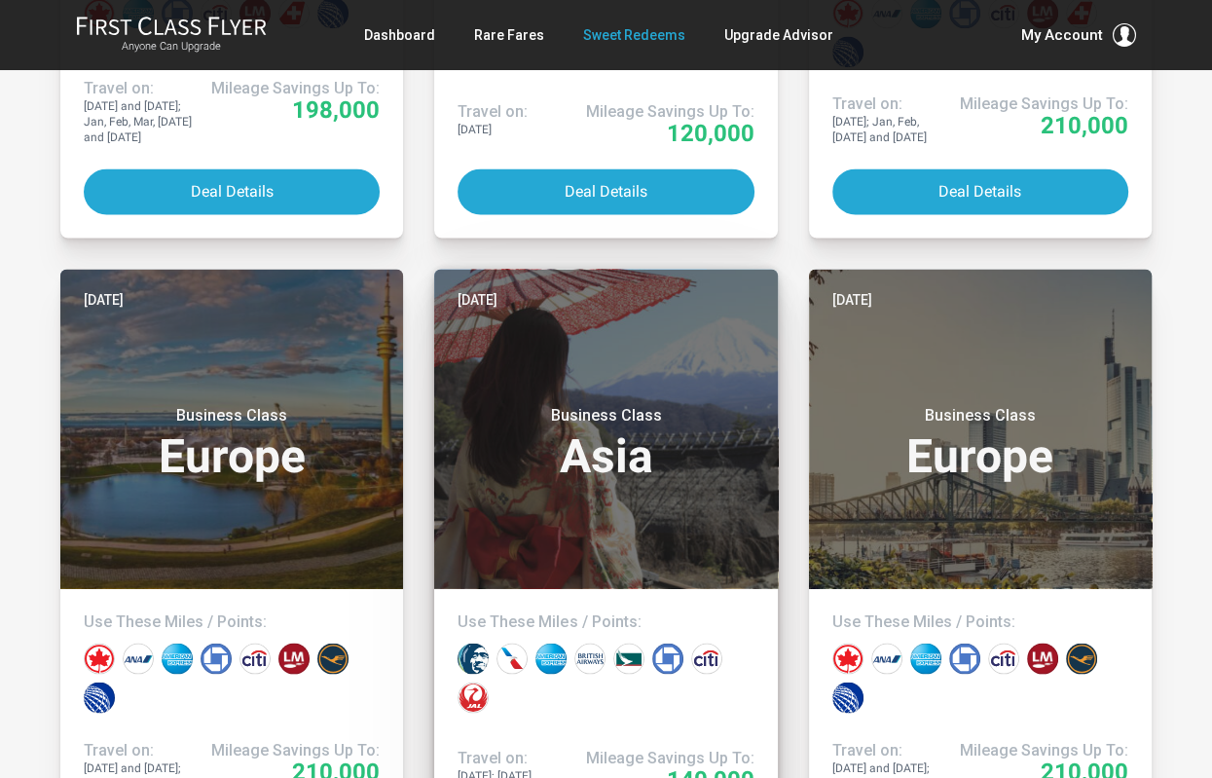
click at [629, 466] on h3 "Business Class Asia" at bounding box center [606, 442] width 296 height 74
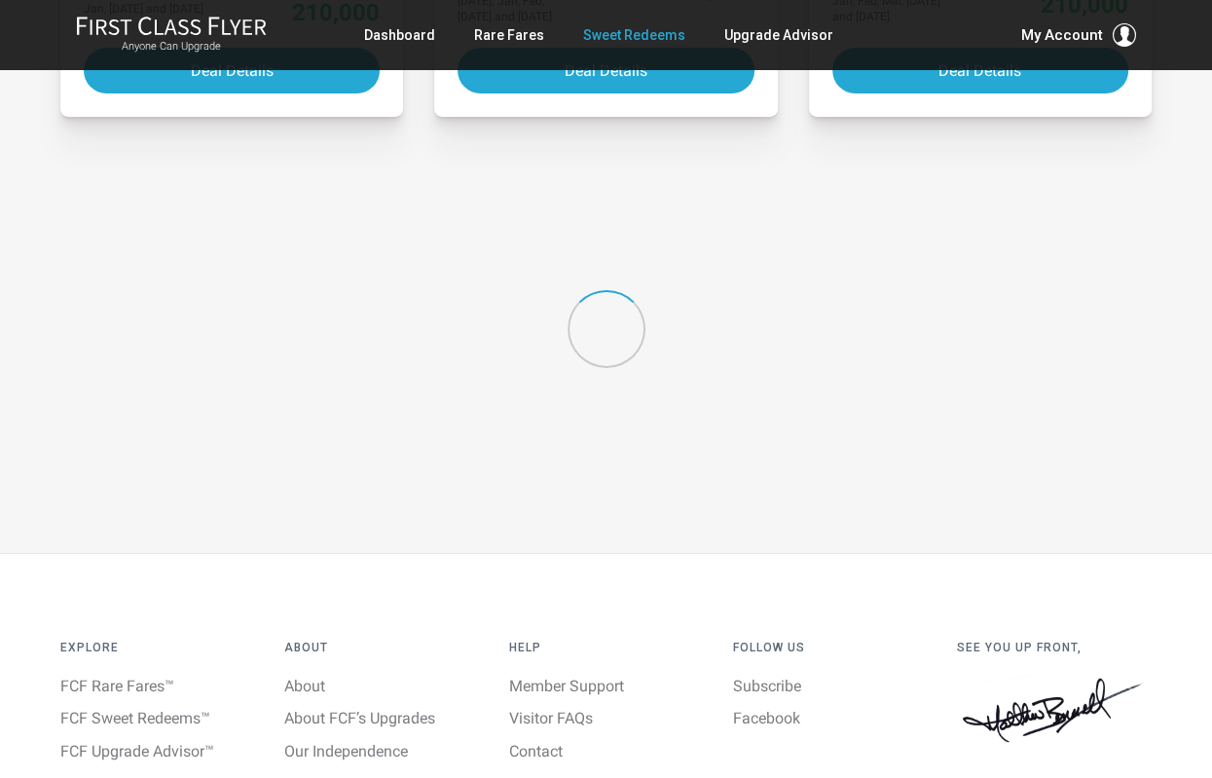
scroll to position [2073, 0]
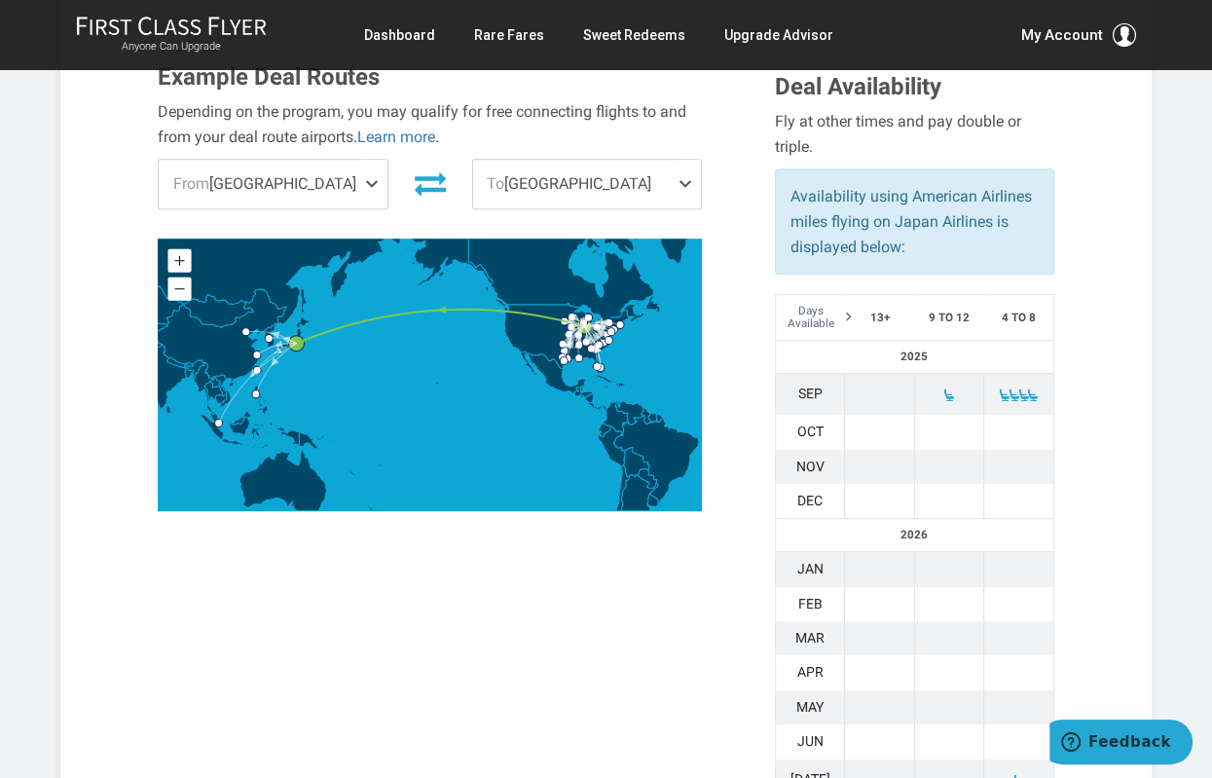
scroll to position [701, 0]
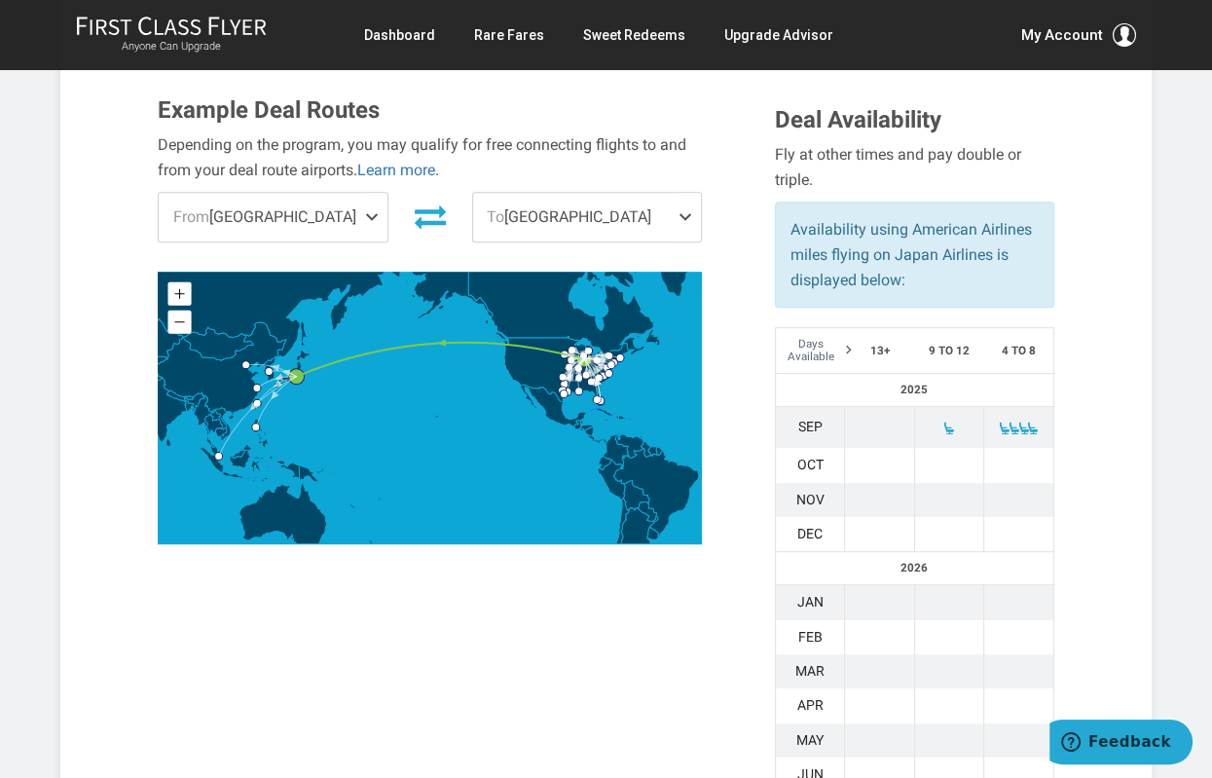
click at [946, 406] on td at bounding box center [948, 427] width 69 height 42
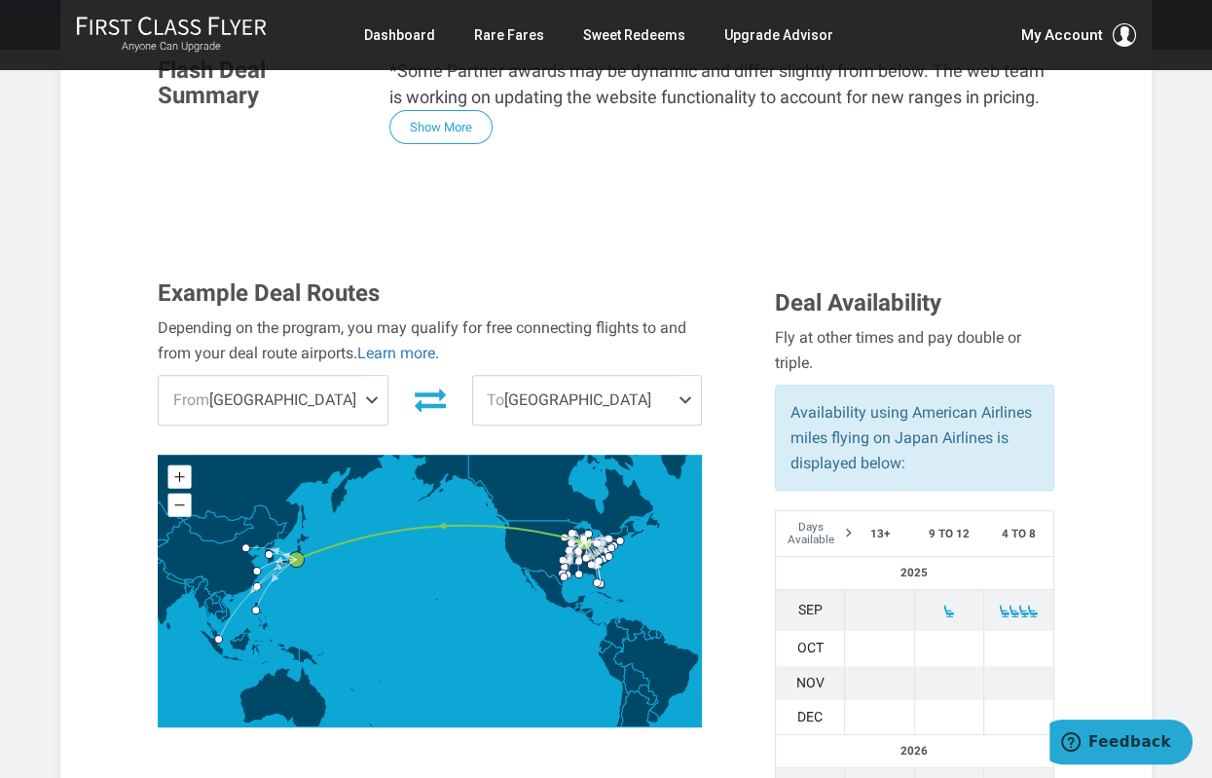
scroll to position [0, 0]
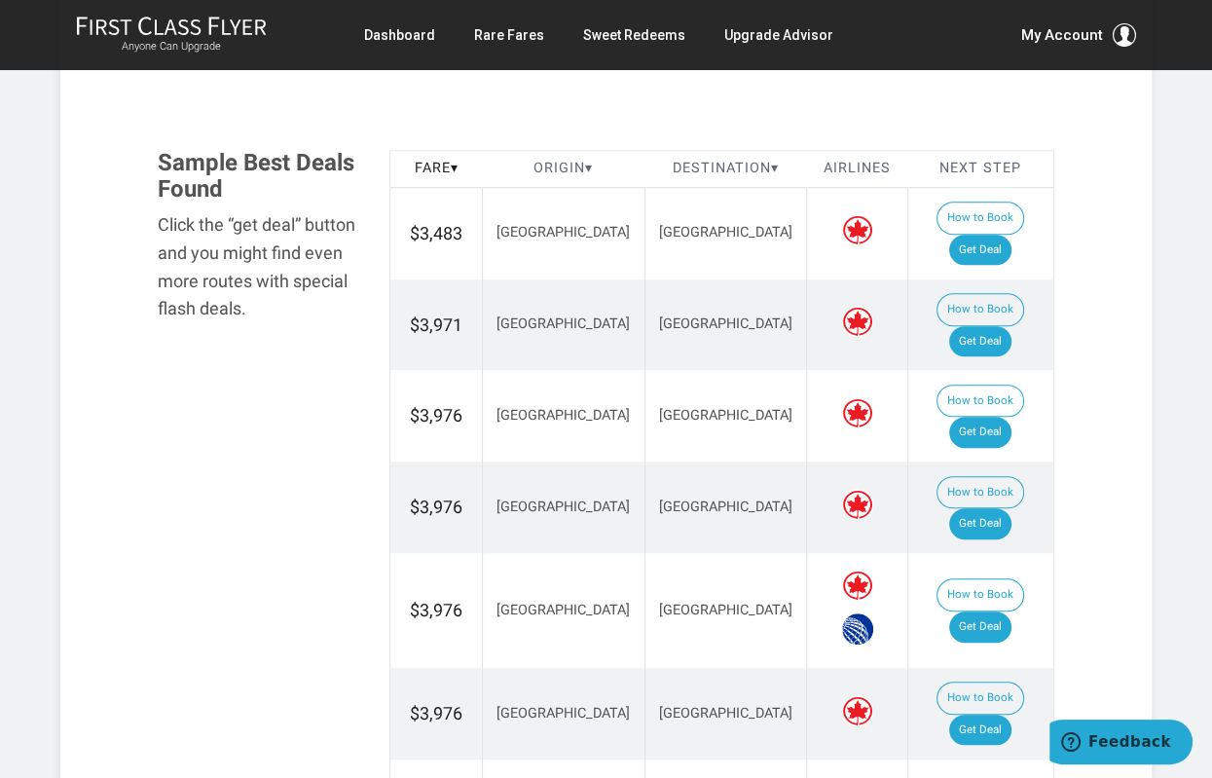
scroll to position [1114, 0]
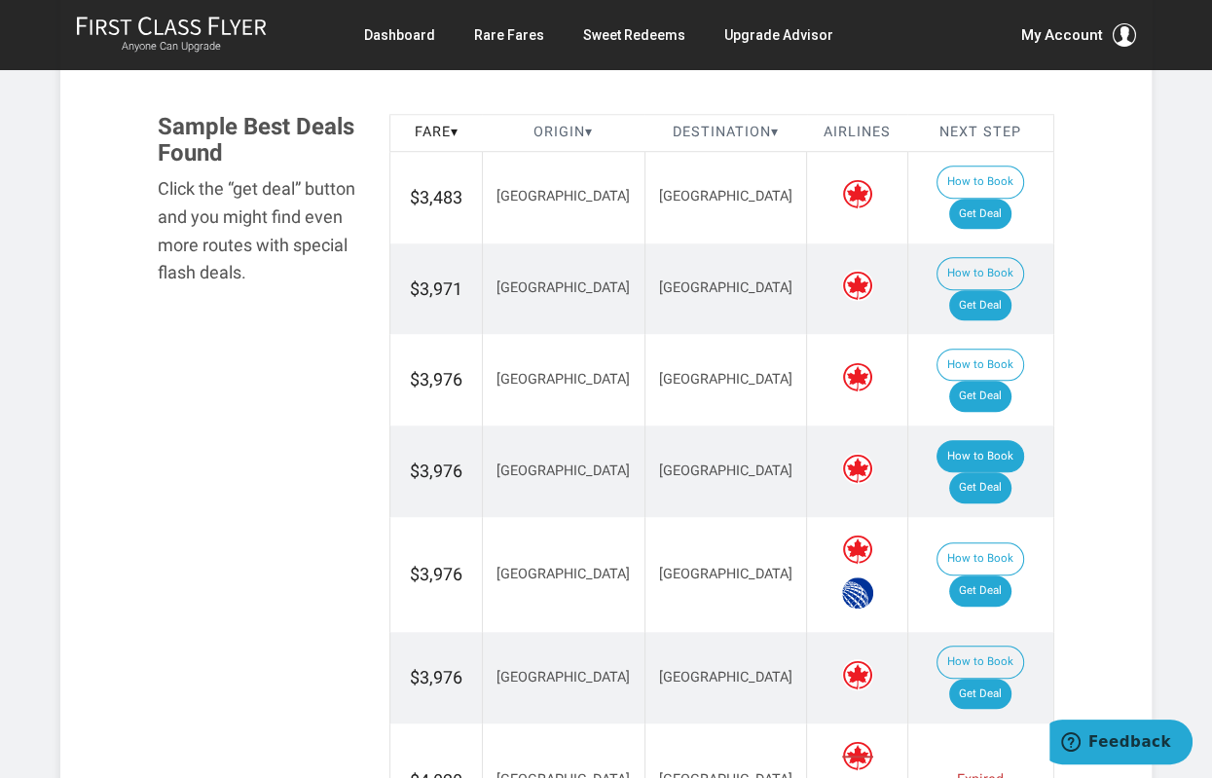
click at [937, 440] on button "How to Book" at bounding box center [981, 456] width 88 height 33
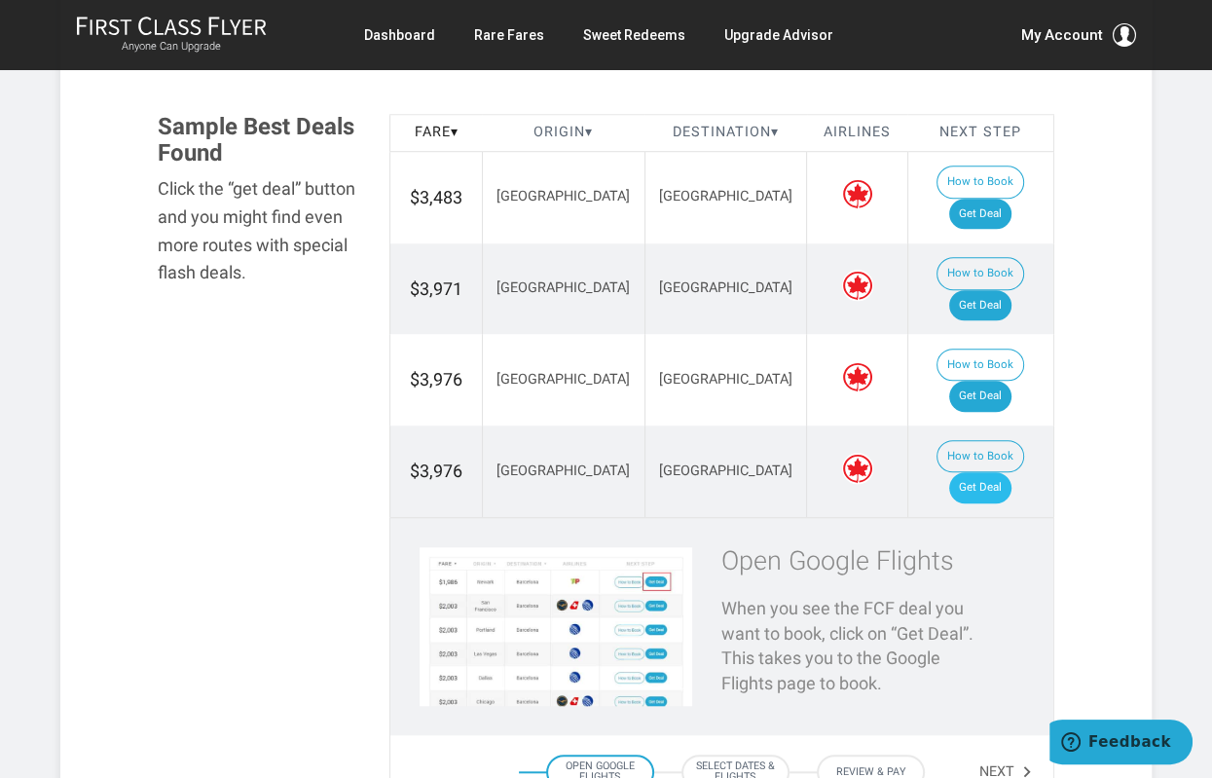
click at [1006, 472] on link "Get Deal" at bounding box center [980, 487] width 62 height 31
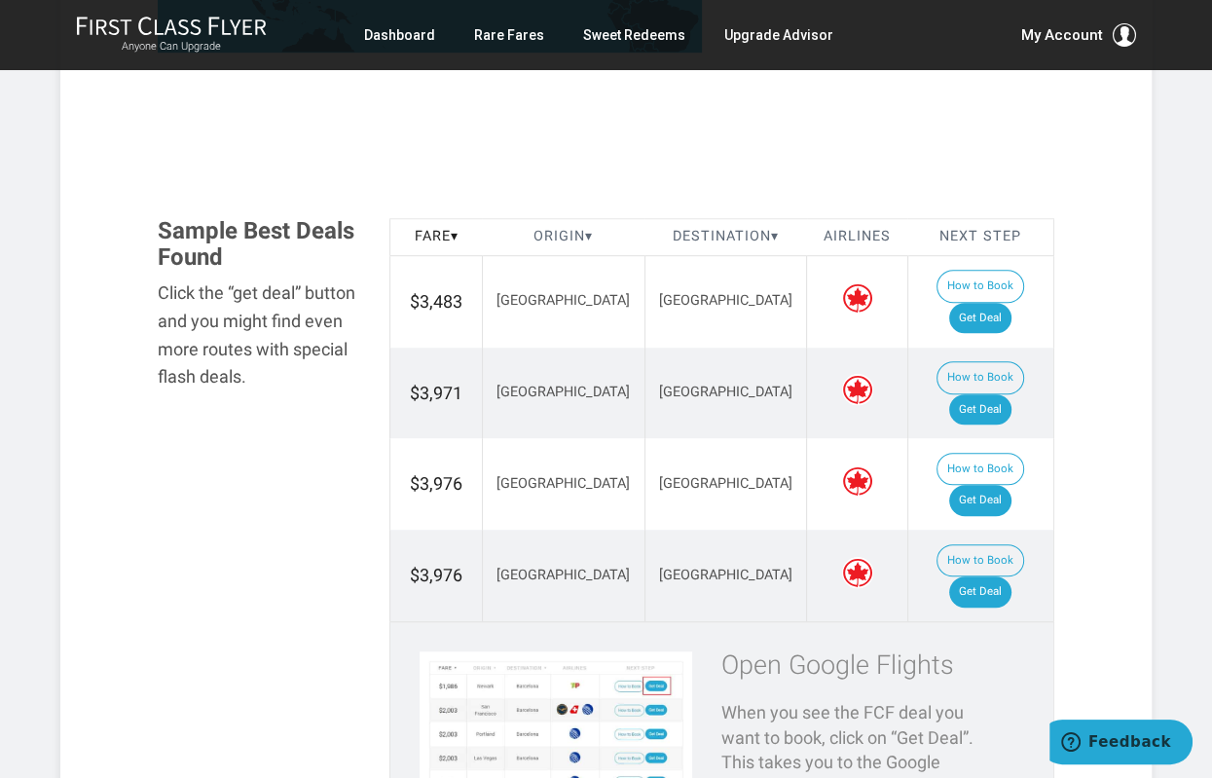
scroll to position [425, 0]
